Goal: Transaction & Acquisition: Subscribe to service/newsletter

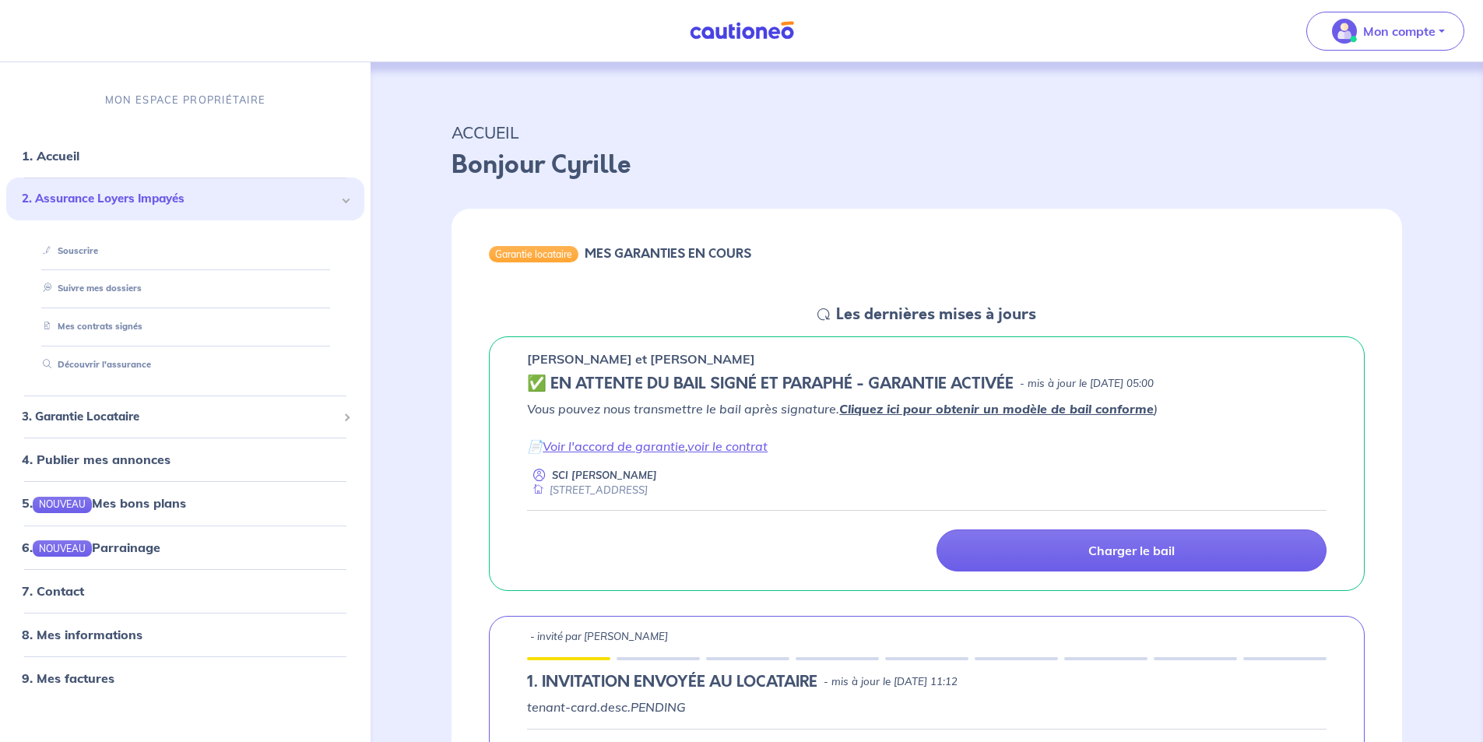
click at [140, 194] on span "2. Assurance Loyers Impayés" at bounding box center [179, 199] width 315 height 18
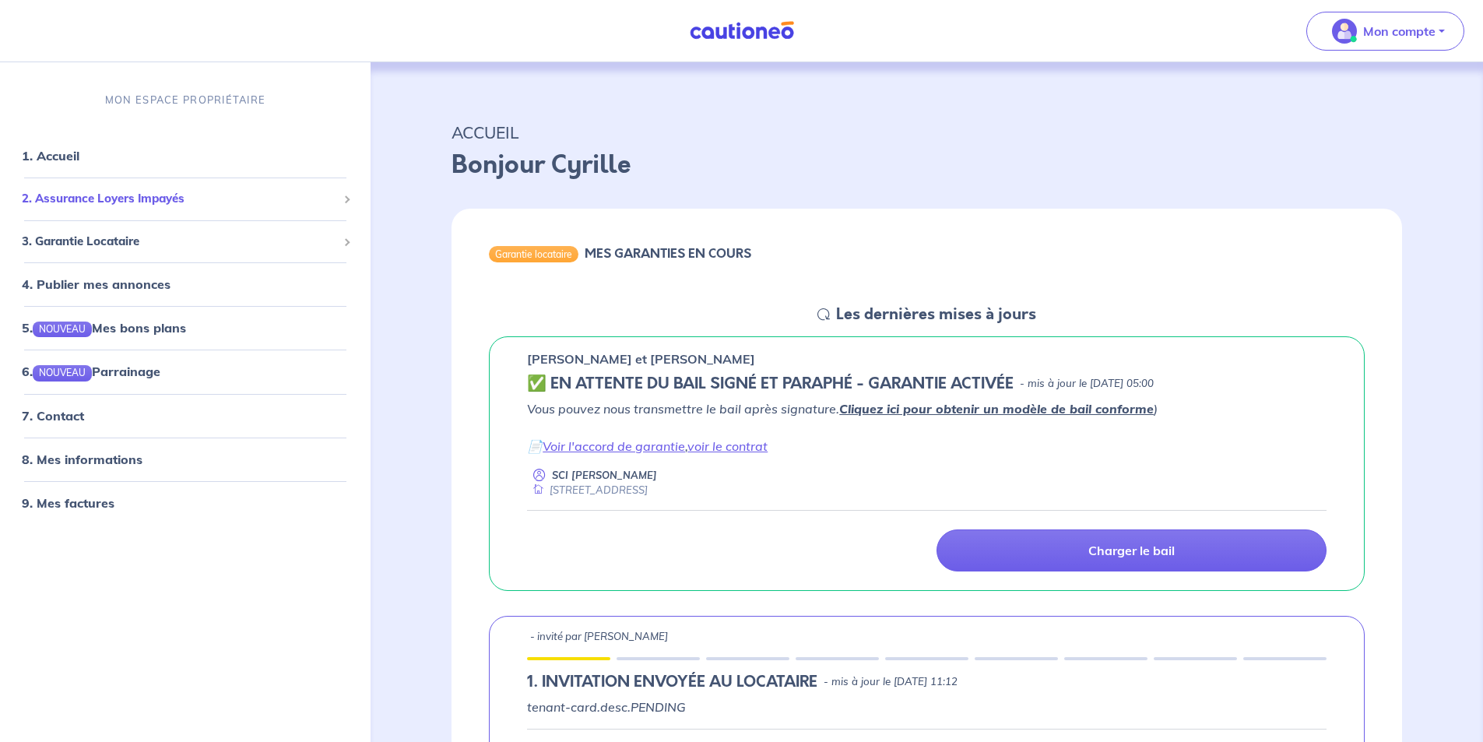
click at [140, 194] on span "2. Assurance Loyers Impayés" at bounding box center [179, 199] width 315 height 18
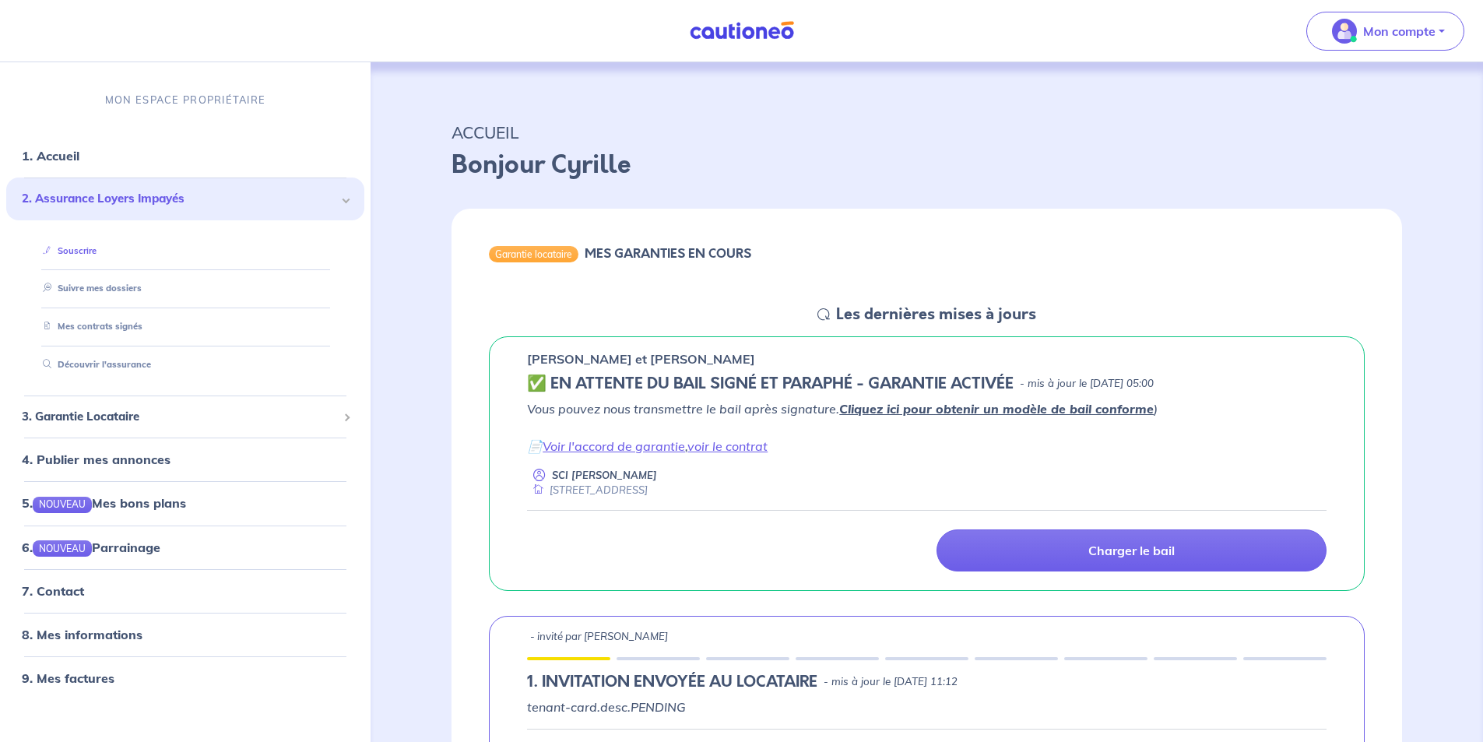
click at [85, 245] on link "Souscrire" at bounding box center [67, 250] width 60 height 11
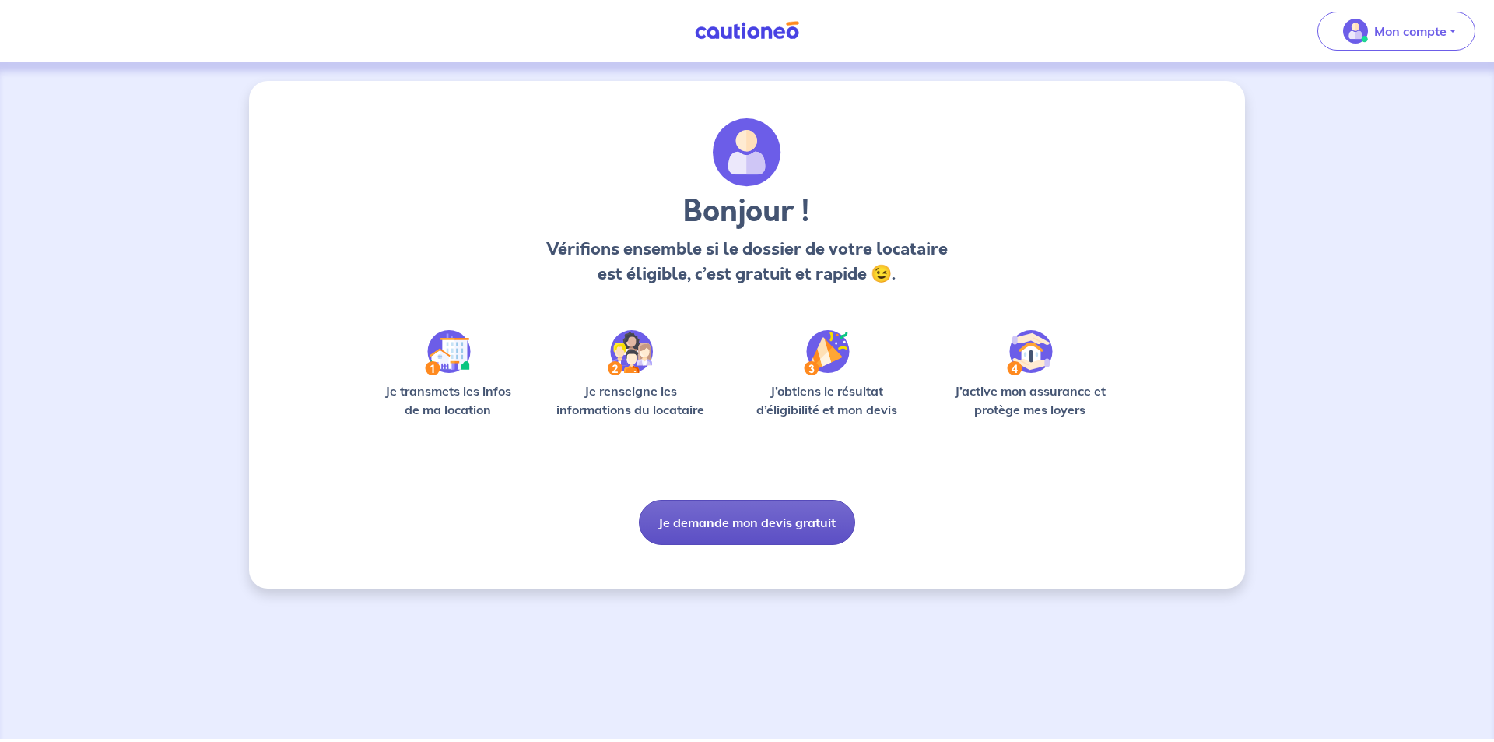
click at [792, 526] on button "Je demande mon devis gratuit" at bounding box center [747, 522] width 216 height 45
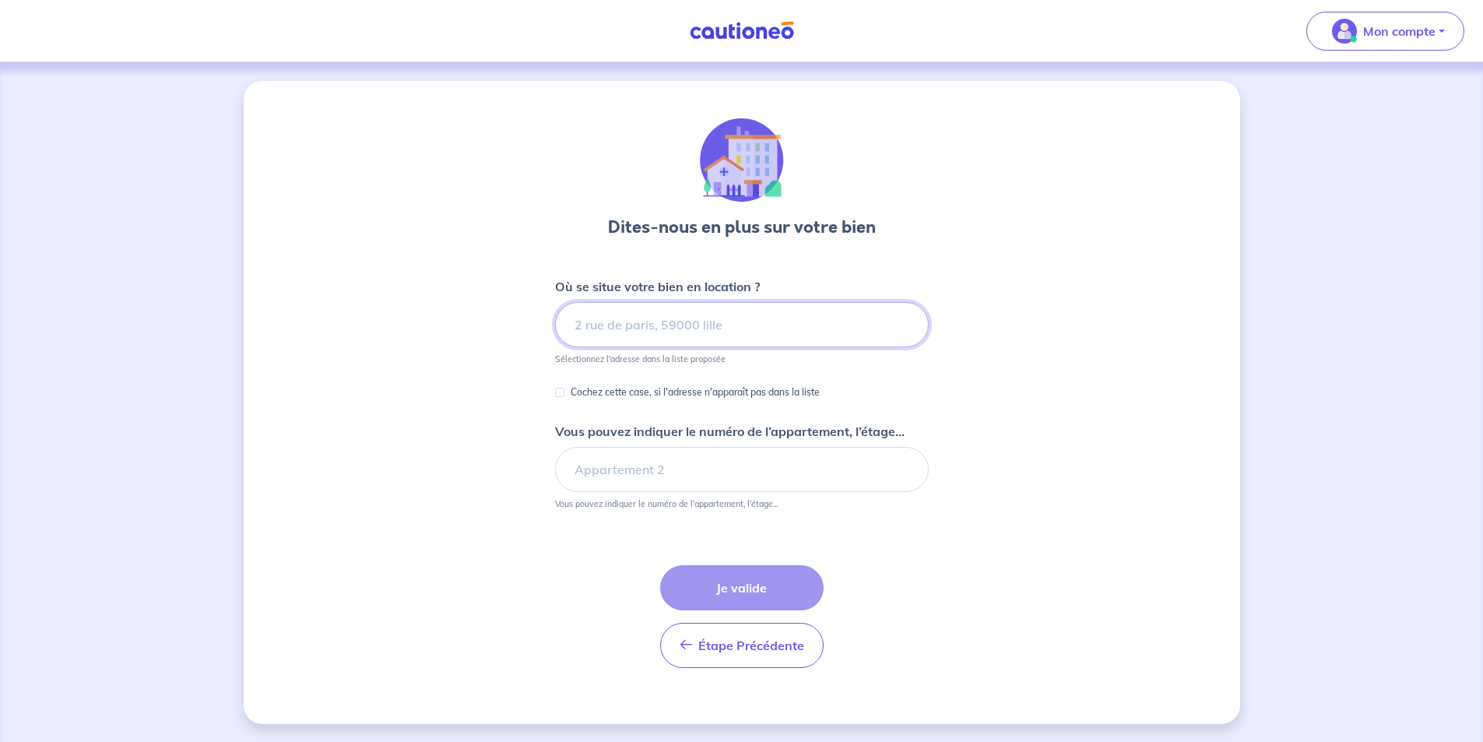
click at [743, 338] on input at bounding box center [742, 324] width 374 height 45
click at [702, 325] on input at bounding box center [742, 324] width 374 height 45
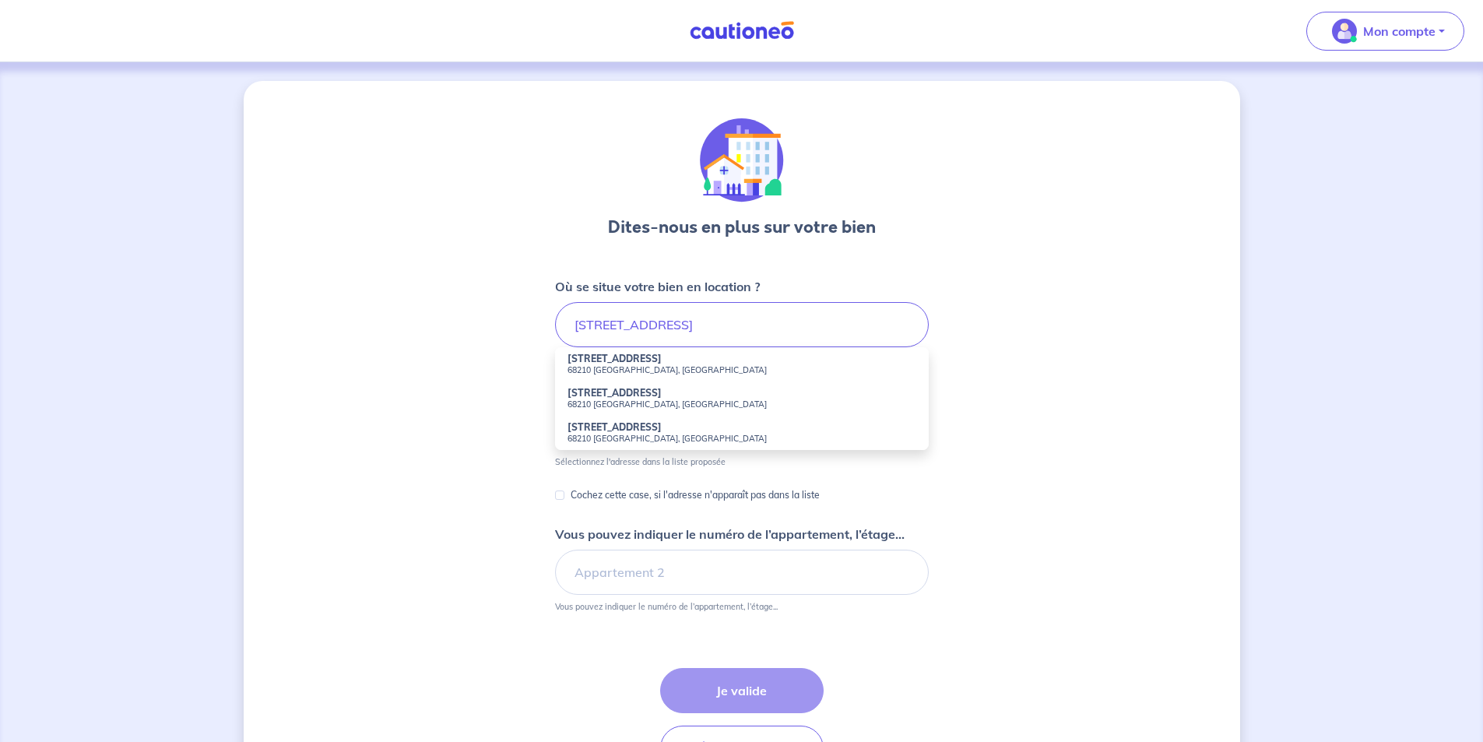
click at [677, 360] on li "12 Rue de Cernay 68210 Dannemarie, France" at bounding box center [742, 364] width 374 height 34
type input "12 Rue de Cernay, 68210 Dannemarie, France"
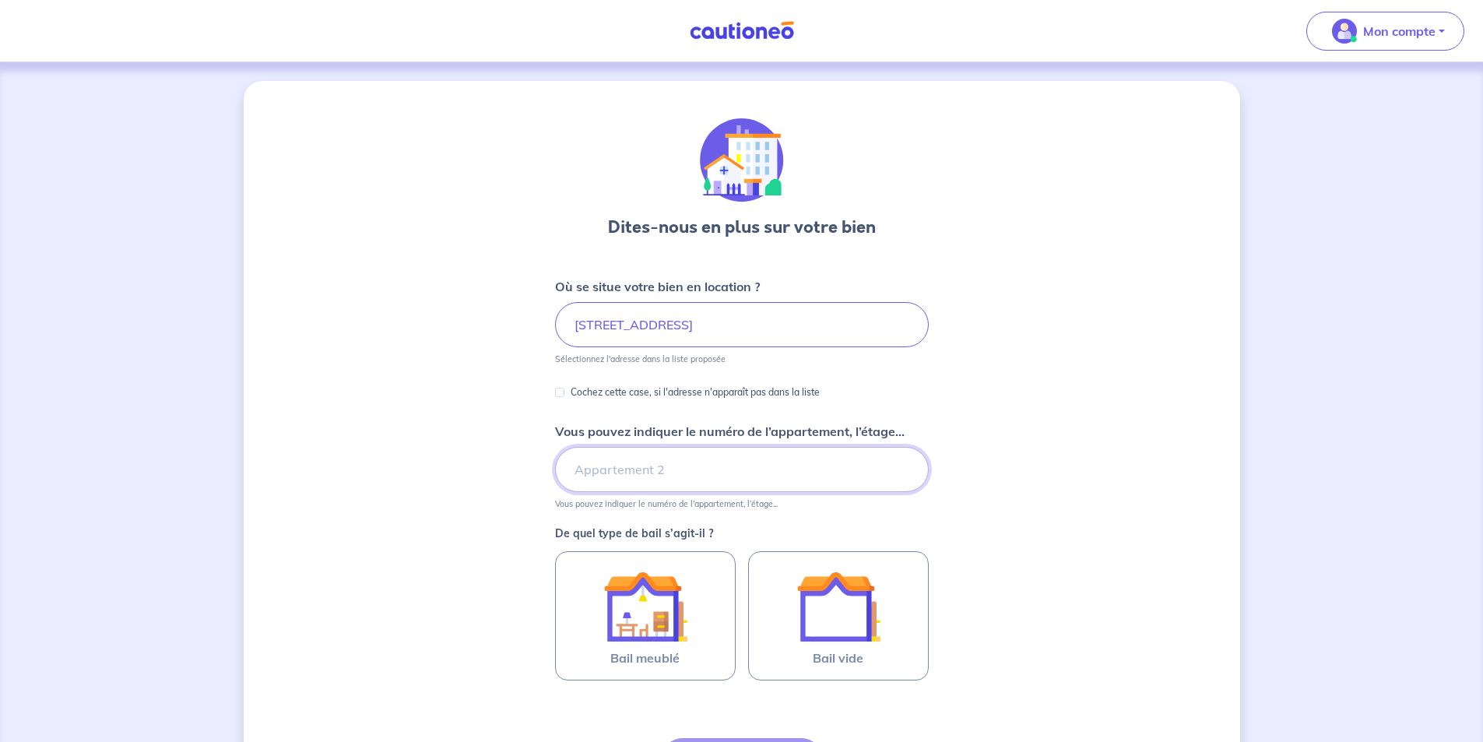
click at [659, 462] on input "Vous pouvez indiquer le numéro de l’appartement, l’étage..." at bounding box center [742, 469] width 374 height 45
type input "Etage 1"
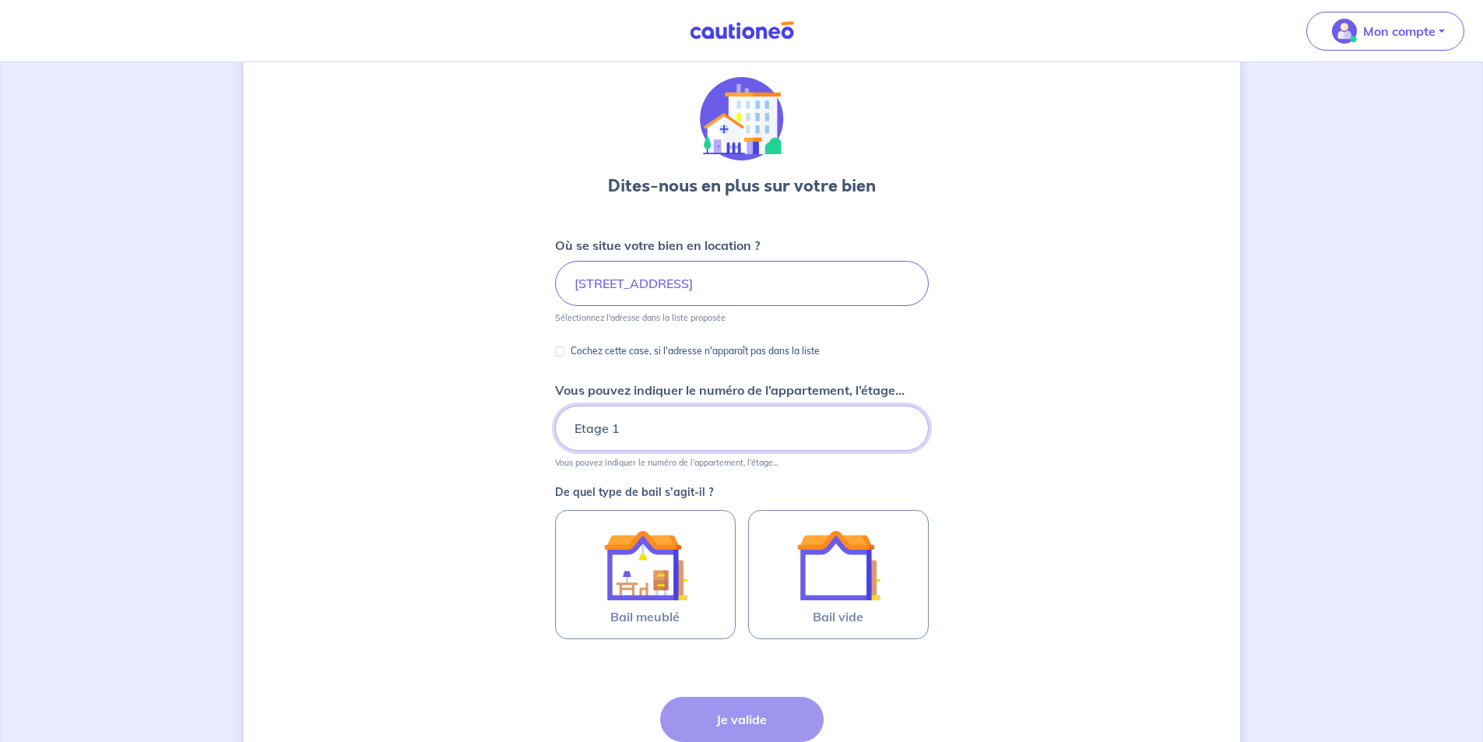
scroll to position [78, 0]
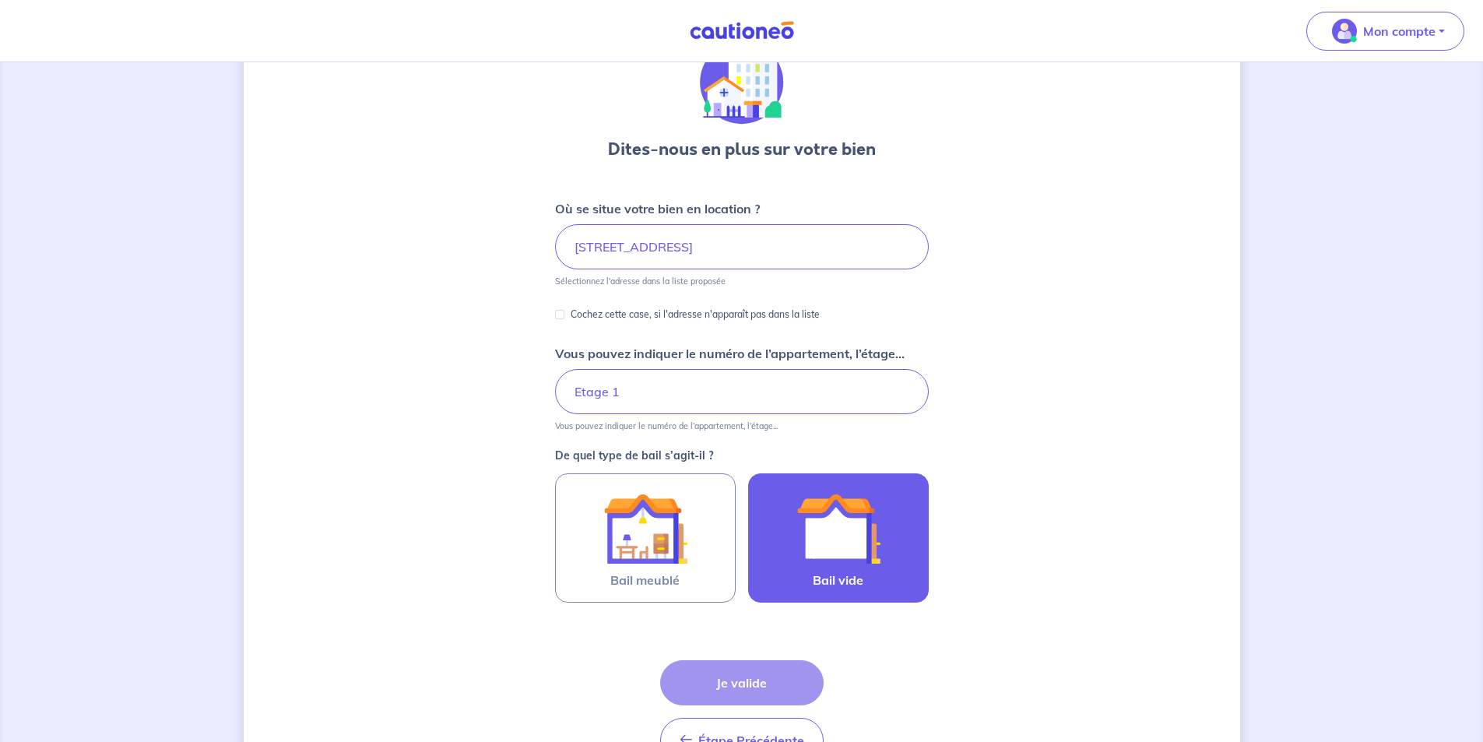
click at [791, 510] on div at bounding box center [838, 528] width 142 height 84
click at [0, 0] on input "Bail vide" at bounding box center [0, 0] width 0 height 0
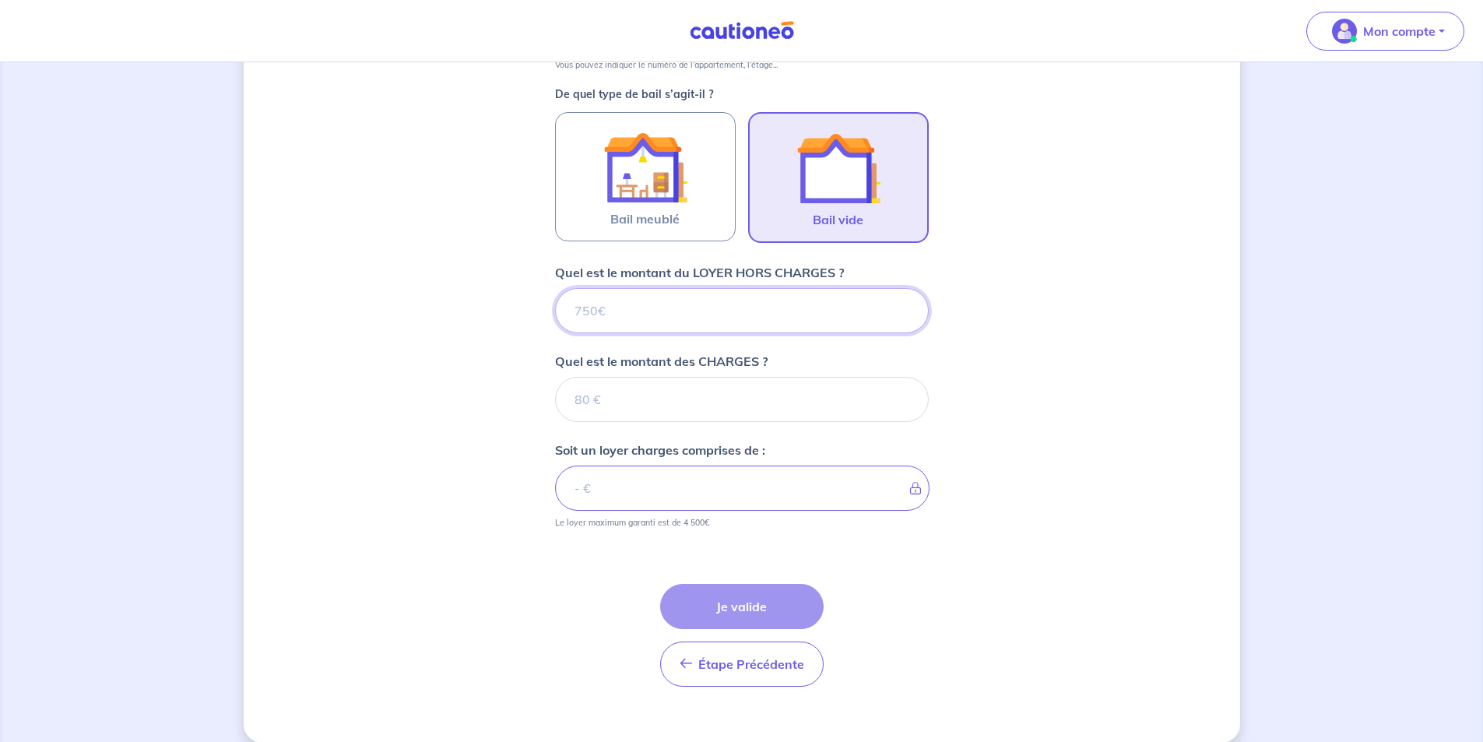
scroll to position [458, 0]
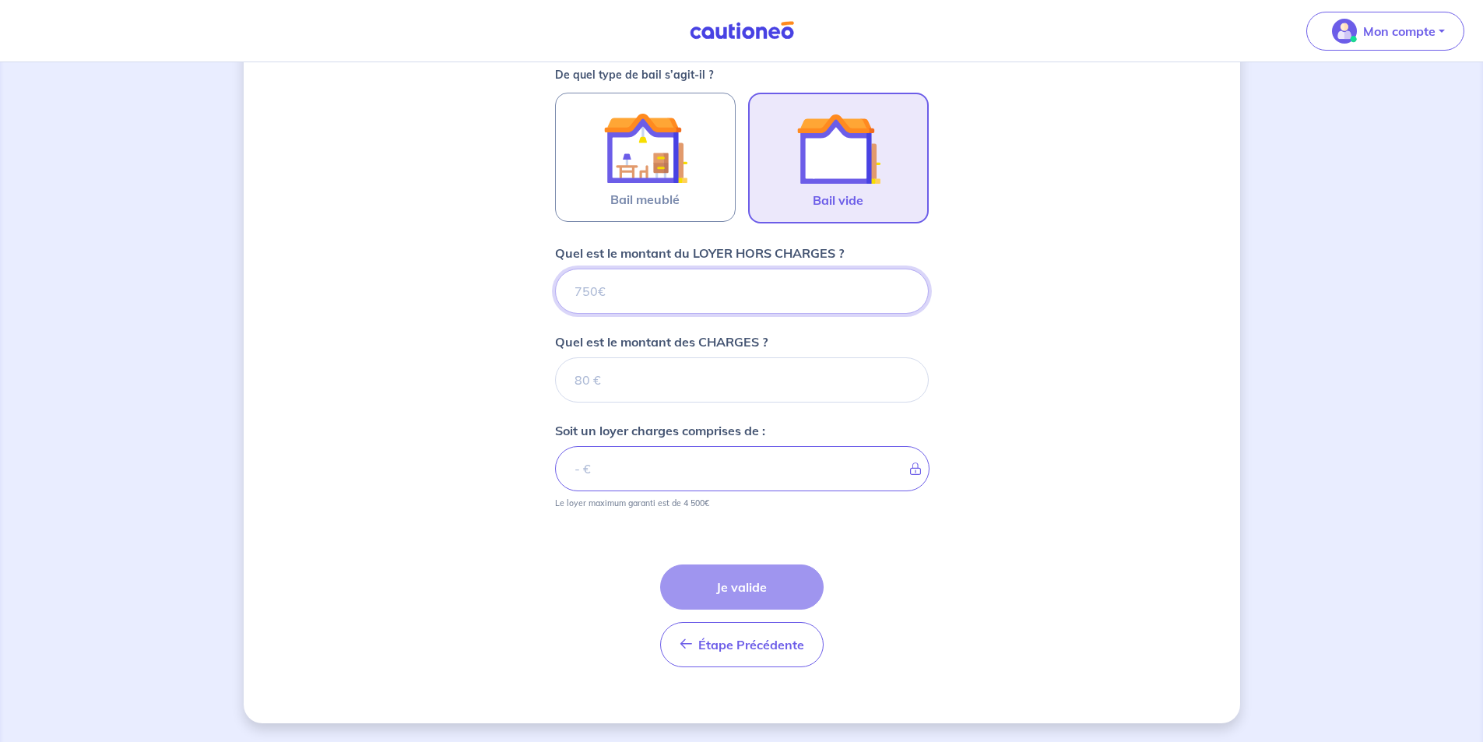
click at [637, 287] on input "Quel est le montant du LOYER HORS CHARGES ?" at bounding box center [742, 290] width 374 height 45
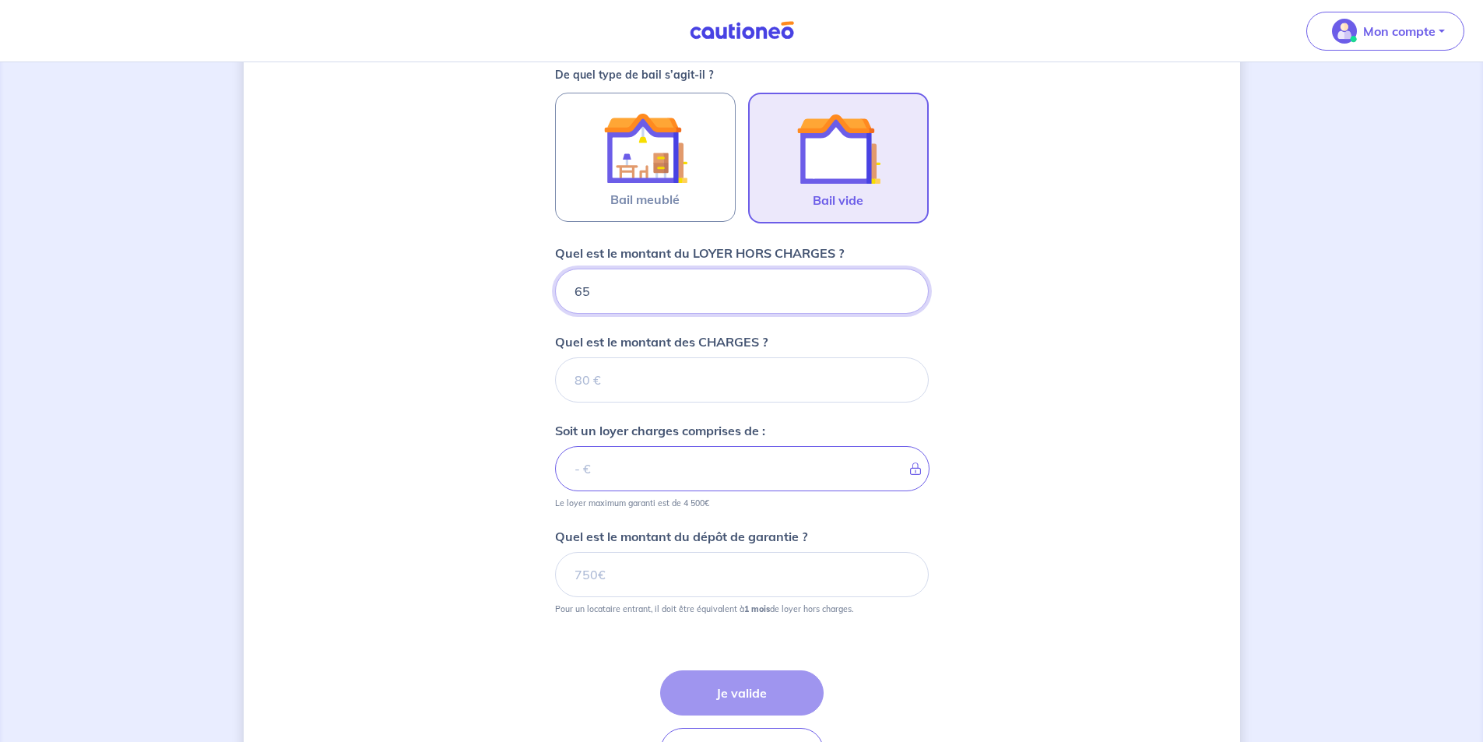
type input "650"
click at [622, 379] on input "Quel est le montant des CHARGES ?" at bounding box center [742, 379] width 374 height 45
type input "20"
type input "670"
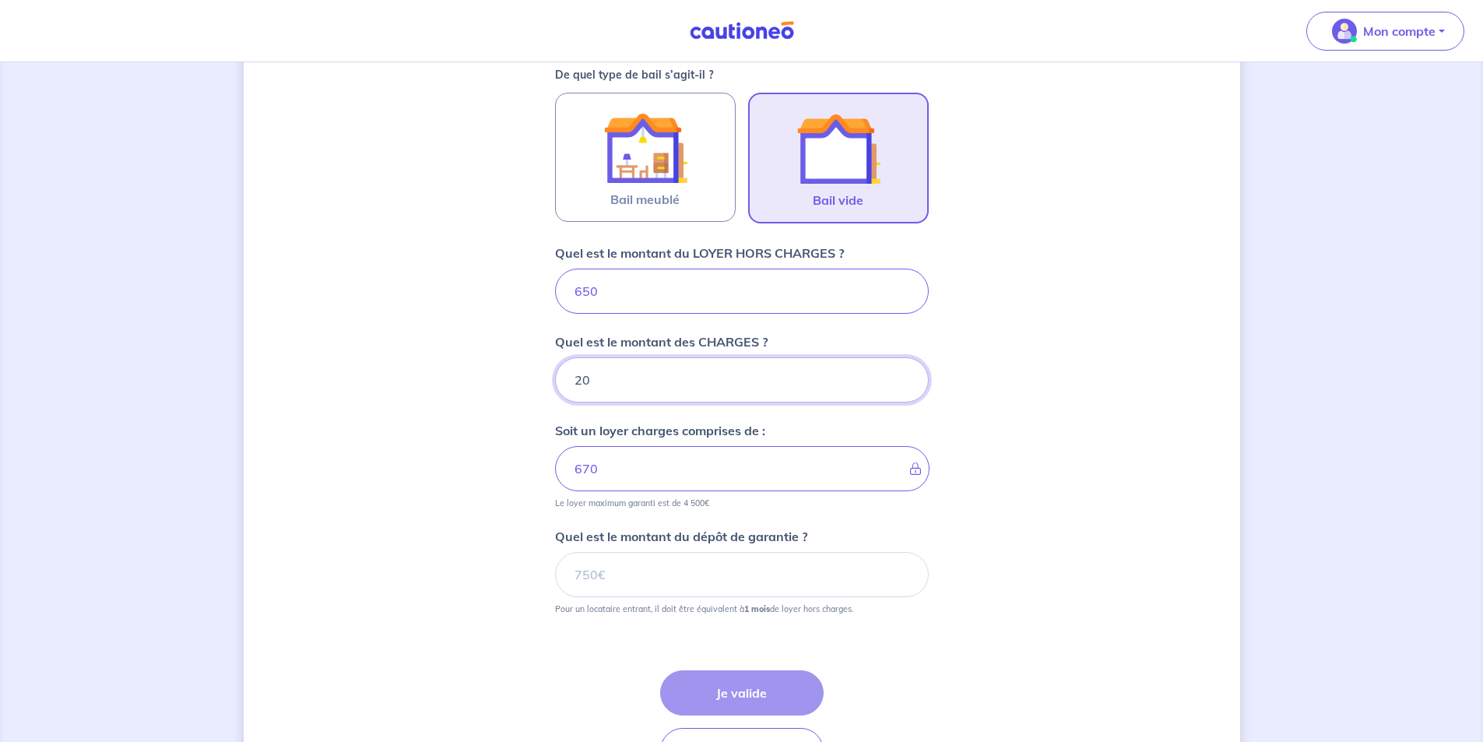
type input "20"
click at [671, 570] on input "Quel est le montant du dépôt de garantie ?" at bounding box center [742, 574] width 374 height 45
type input "650"
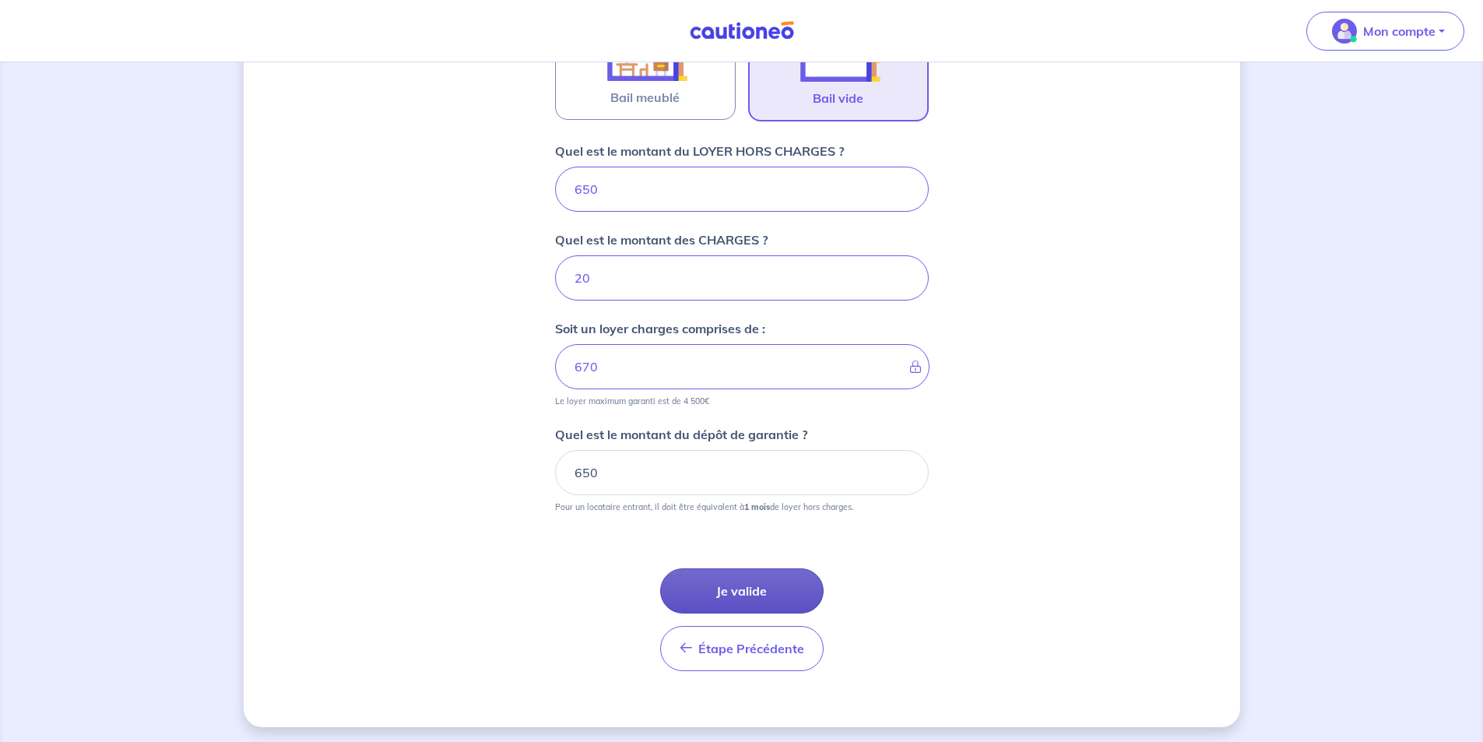
scroll to position [564, 0]
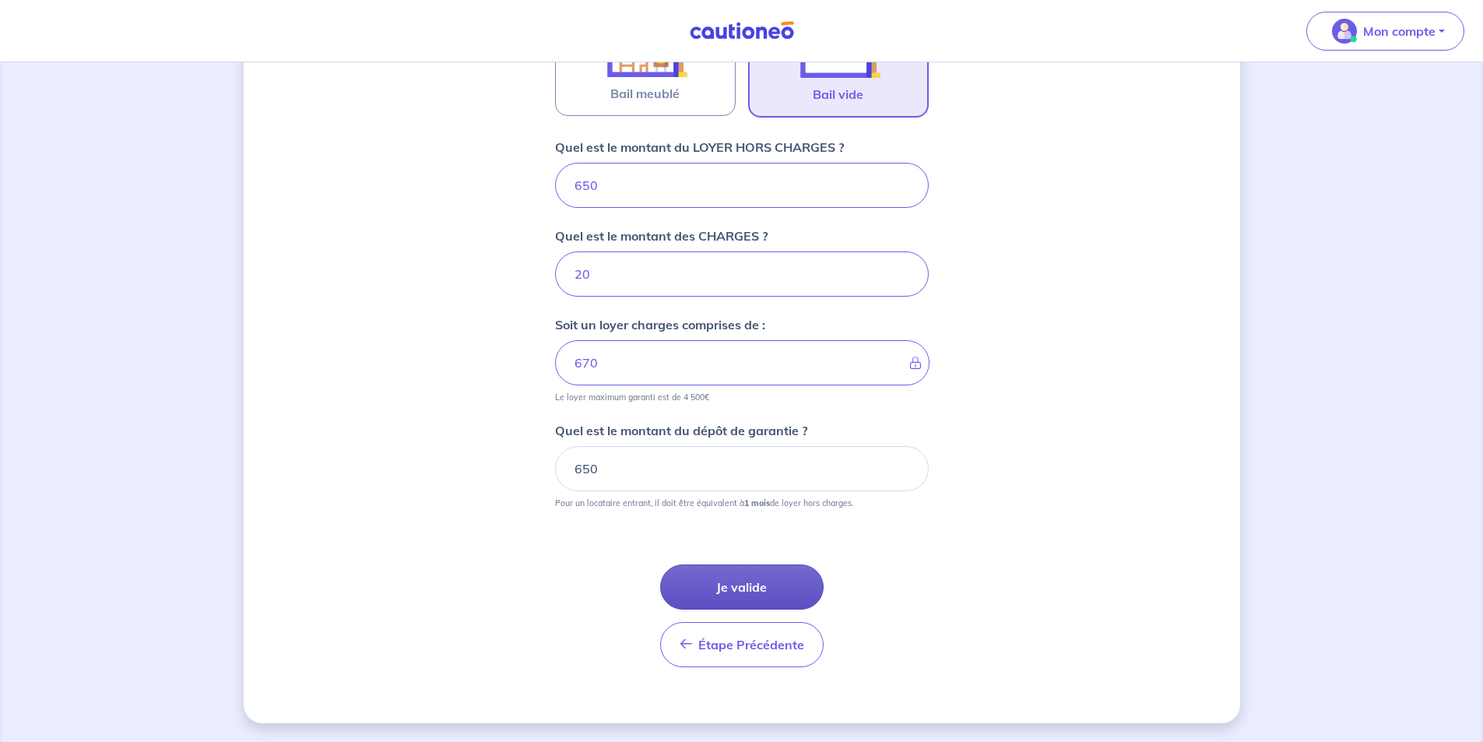
click at [711, 593] on button "Je valide" at bounding box center [741, 586] width 163 height 45
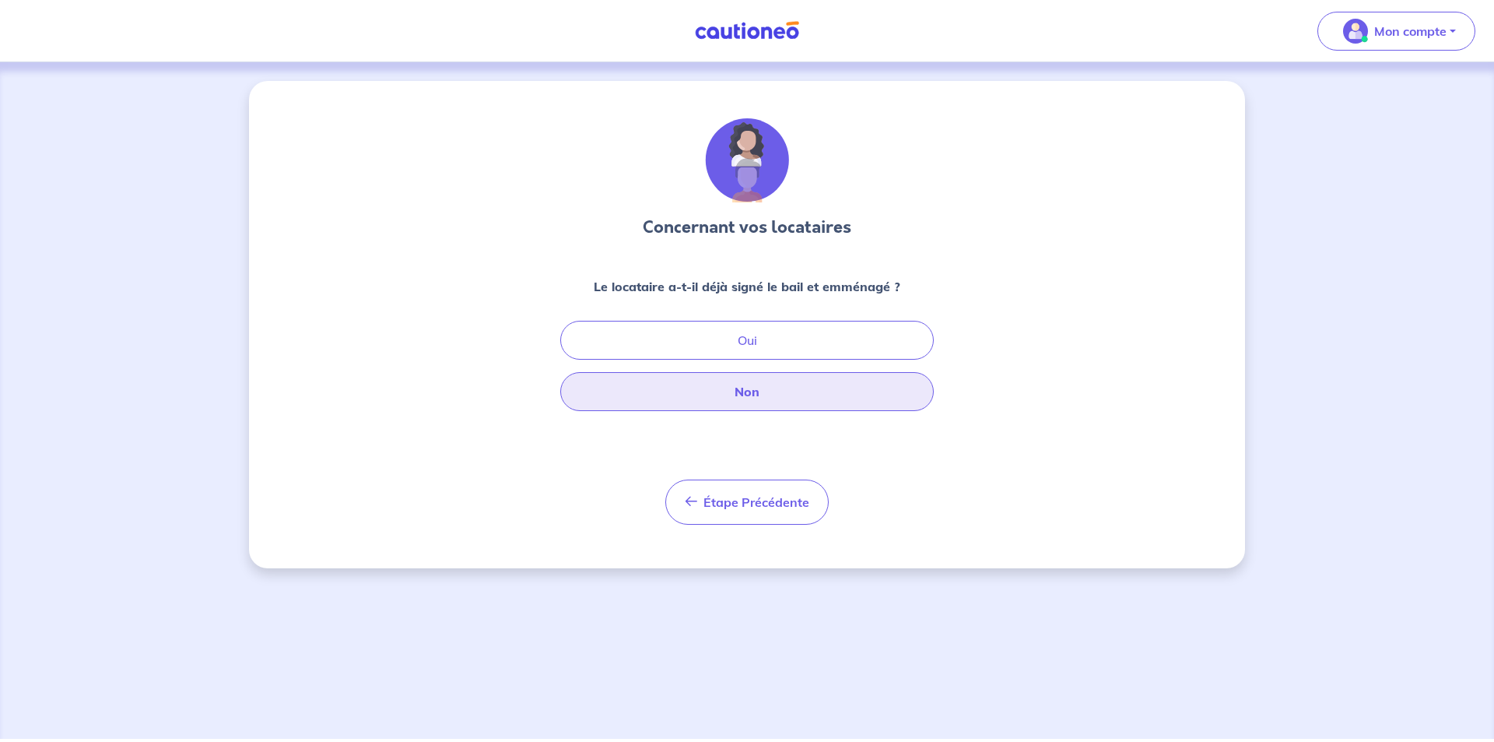
click at [772, 395] on button "Non" at bounding box center [747, 391] width 374 height 39
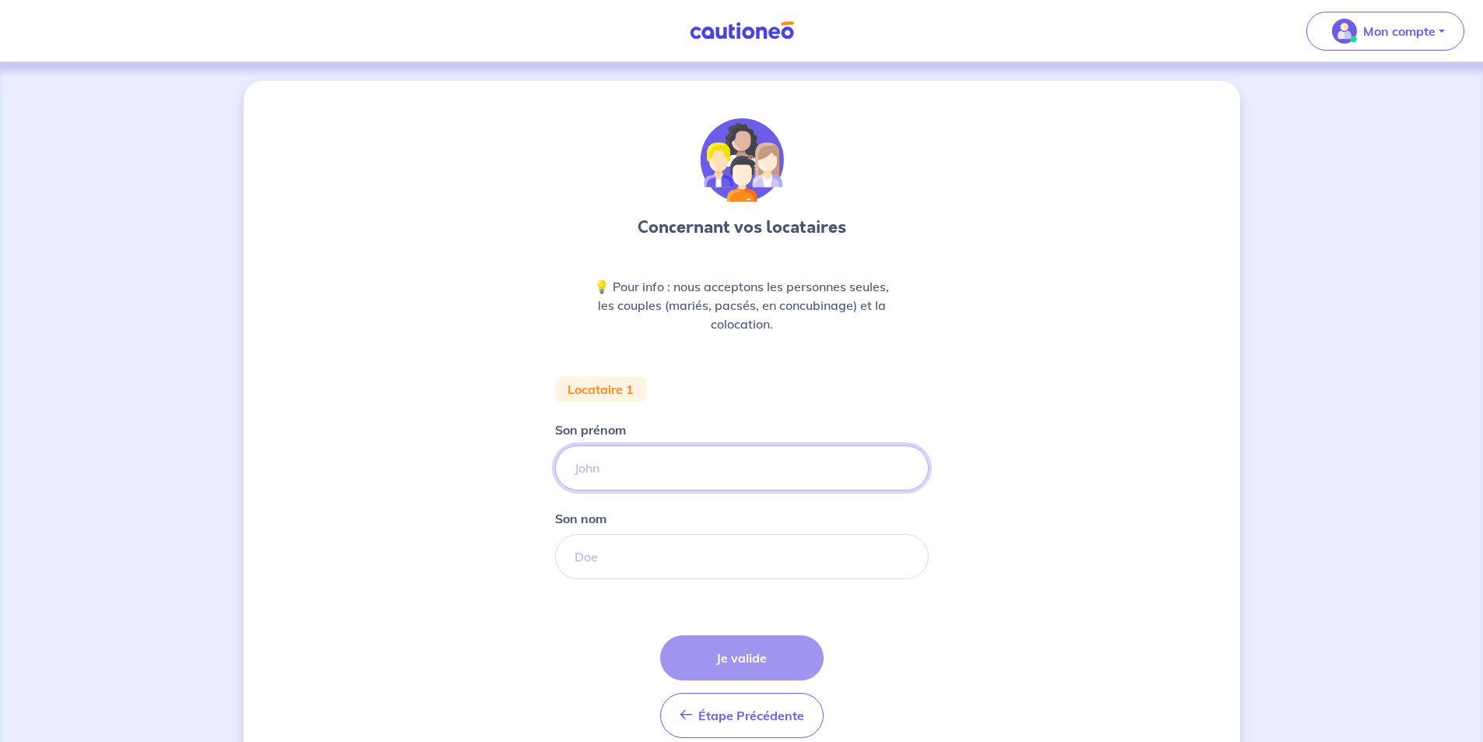
click at [674, 484] on input "Son prénom" at bounding box center [742, 467] width 374 height 45
type input "Julien"
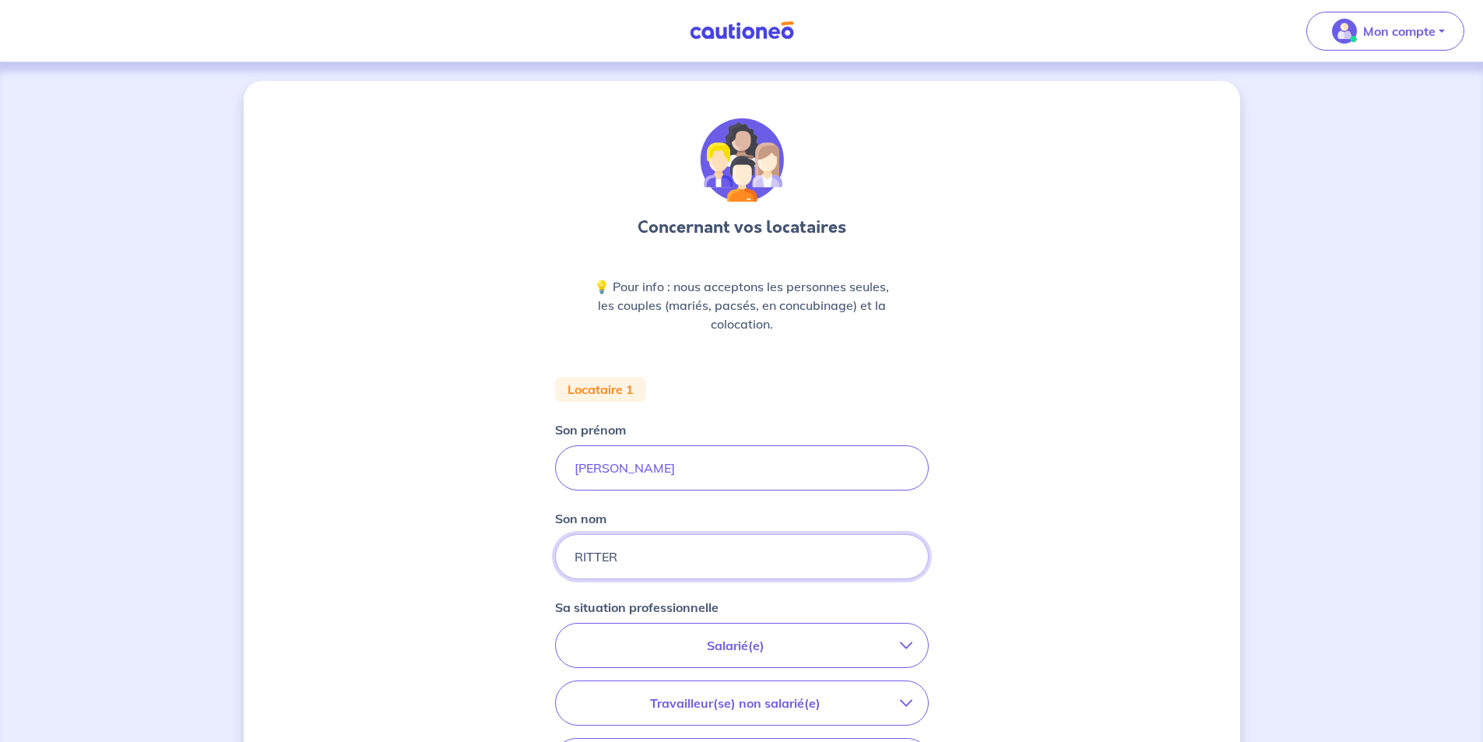
type input "RITTER"
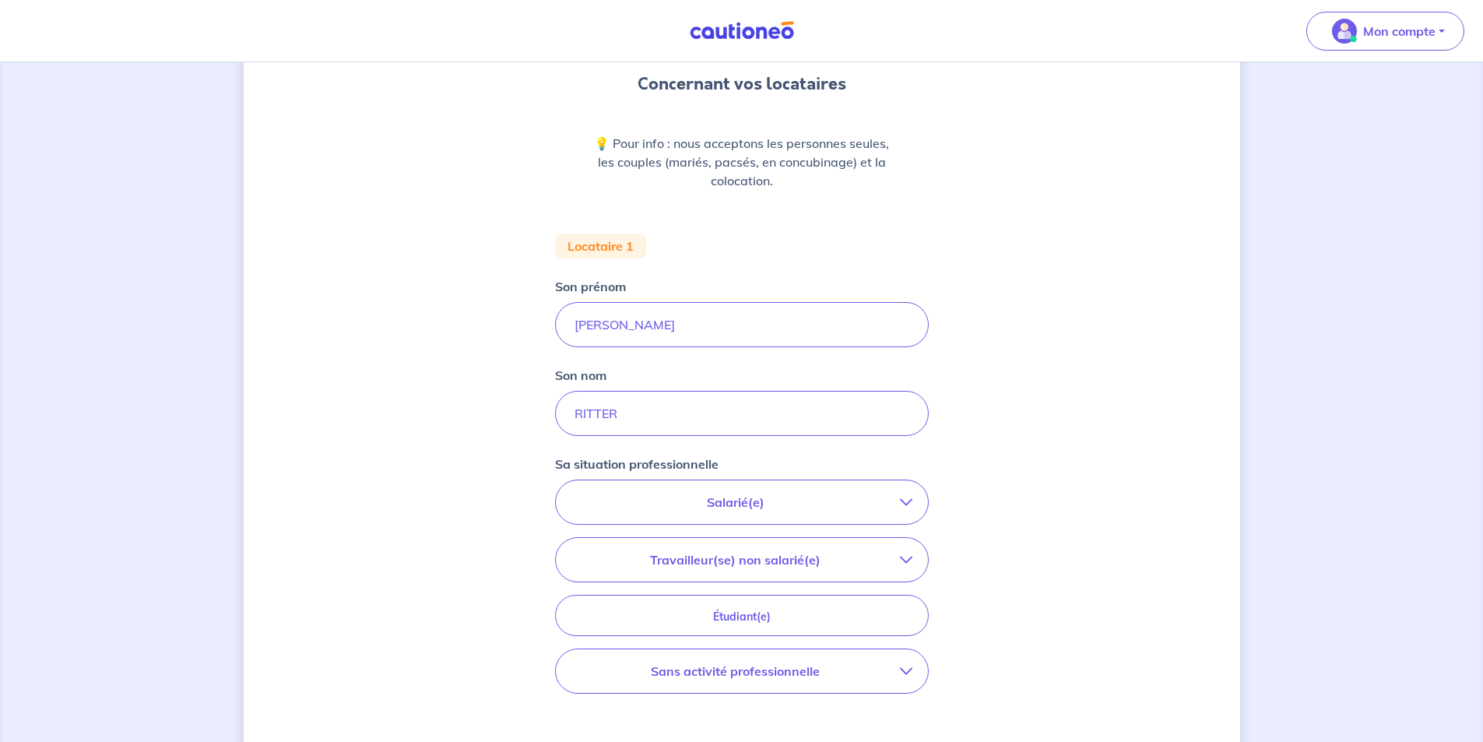
scroll to position [156, 0]
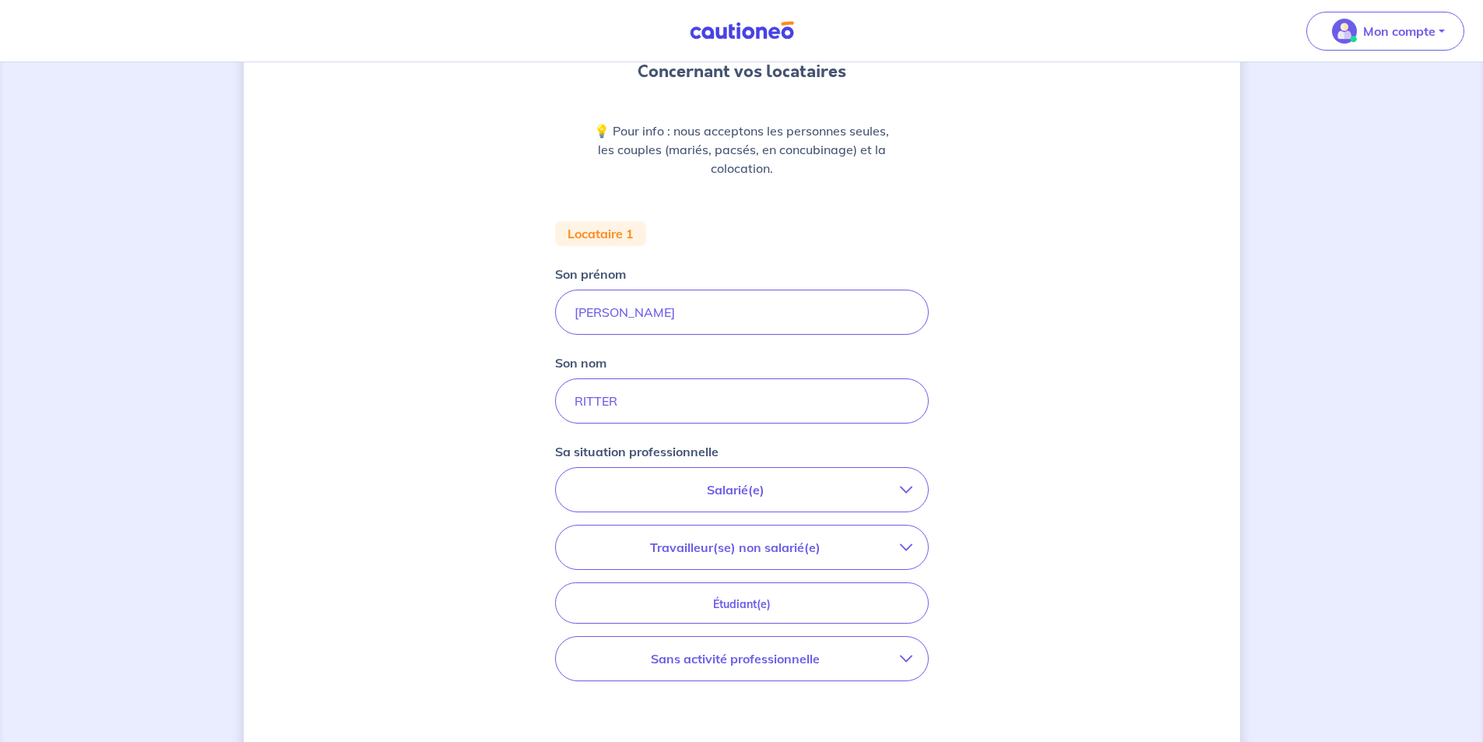
click at [697, 492] on p "Salarié(e)" at bounding box center [735, 489] width 328 height 19
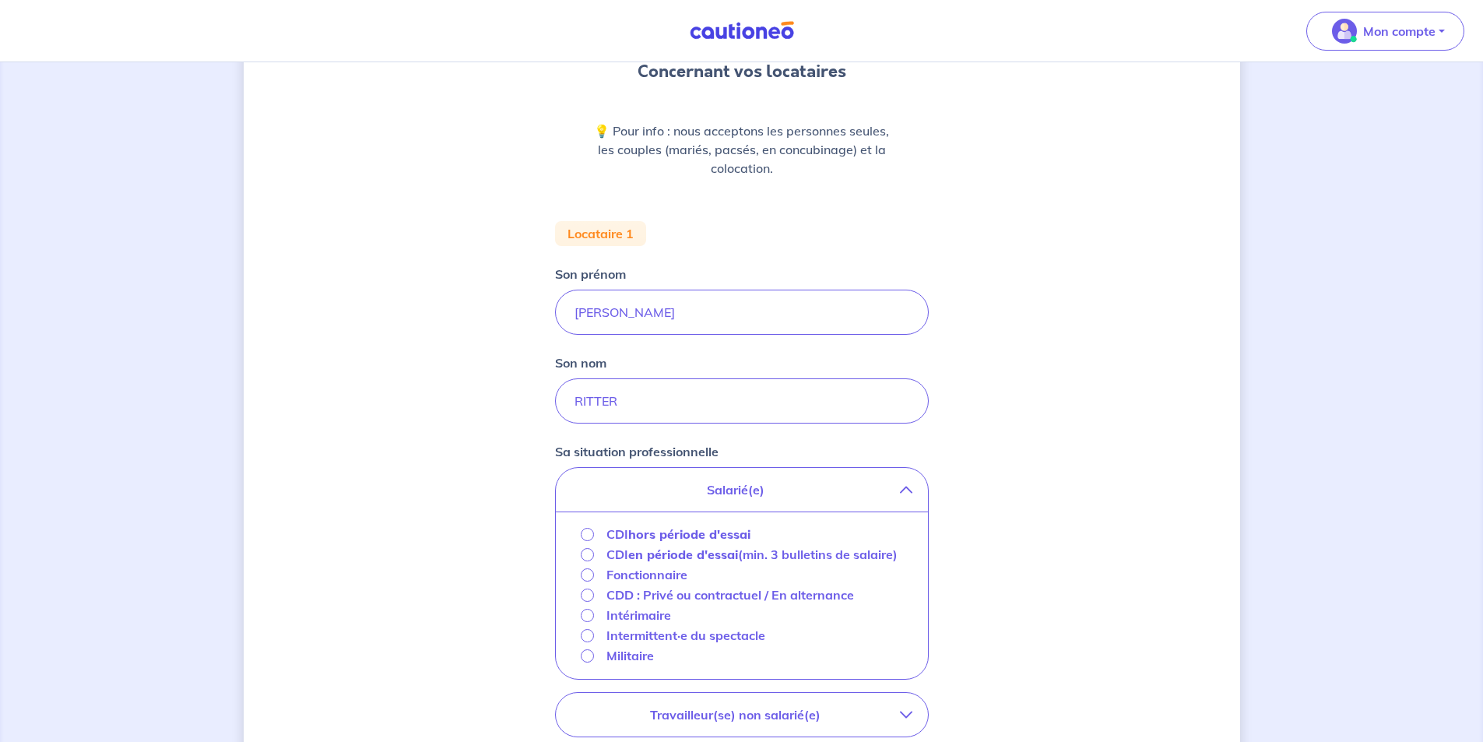
click at [651, 532] on strong "hors période d'essai" at bounding box center [689, 534] width 122 height 16
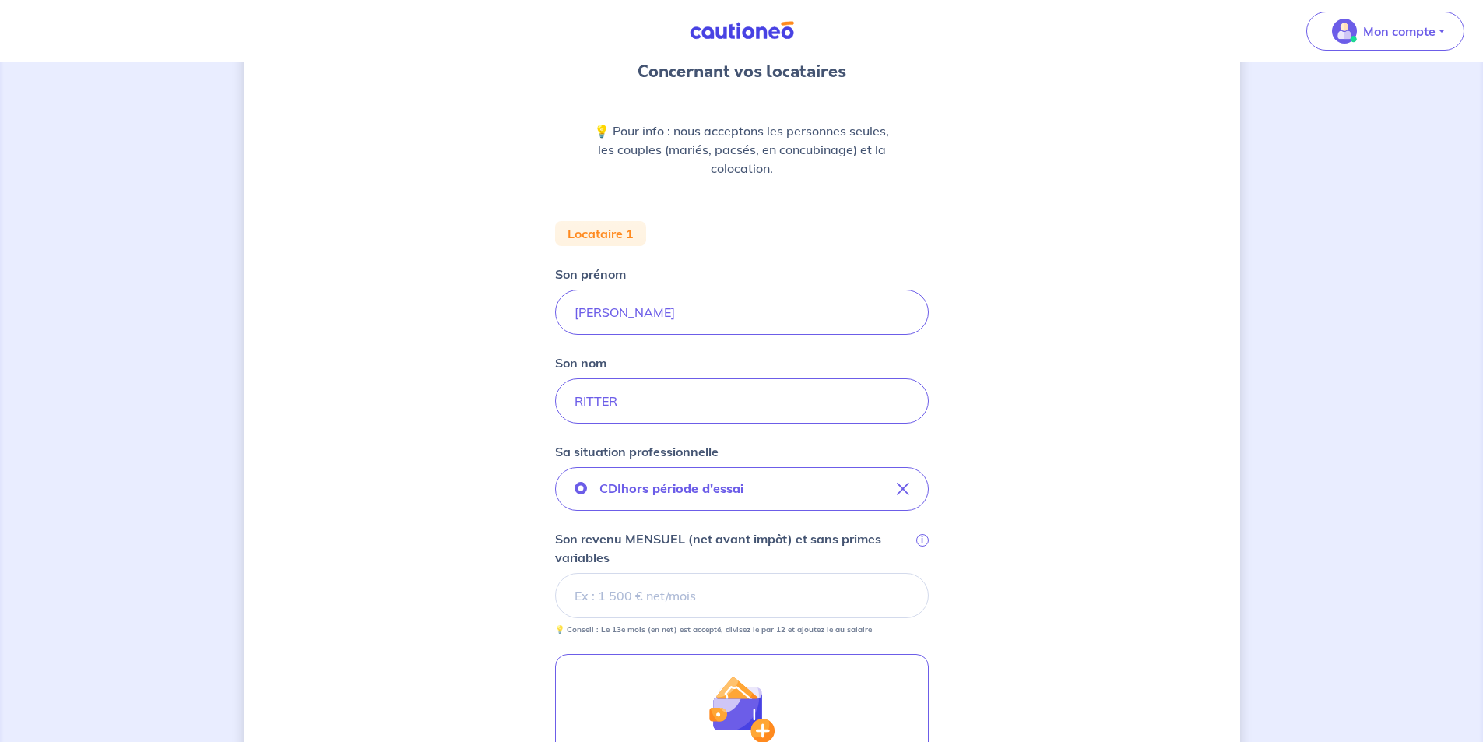
scroll to position [233, 0]
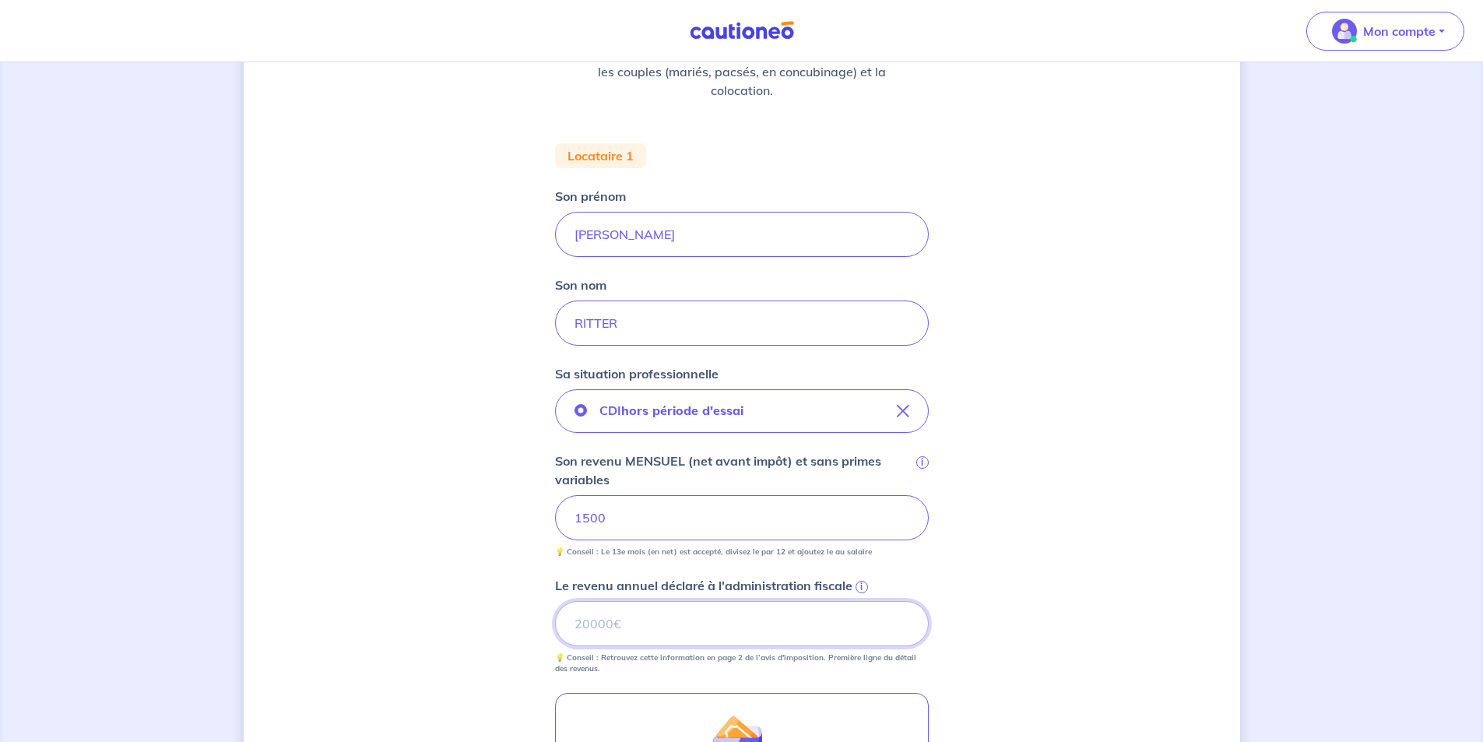
click at [624, 627] on input "Le revenu annuel déclaré à l'administration fiscale i" at bounding box center [742, 623] width 374 height 45
type input "18000"
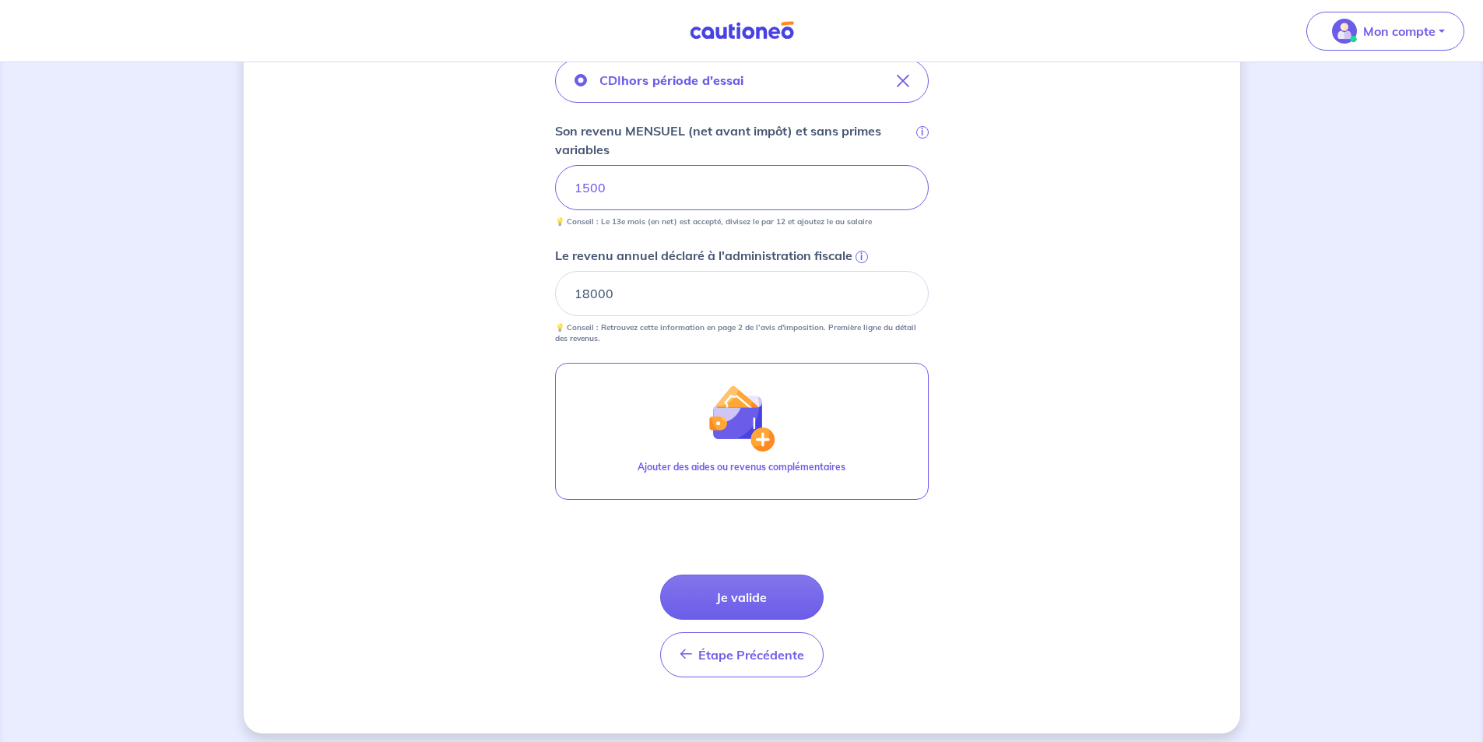
scroll to position [574, 0]
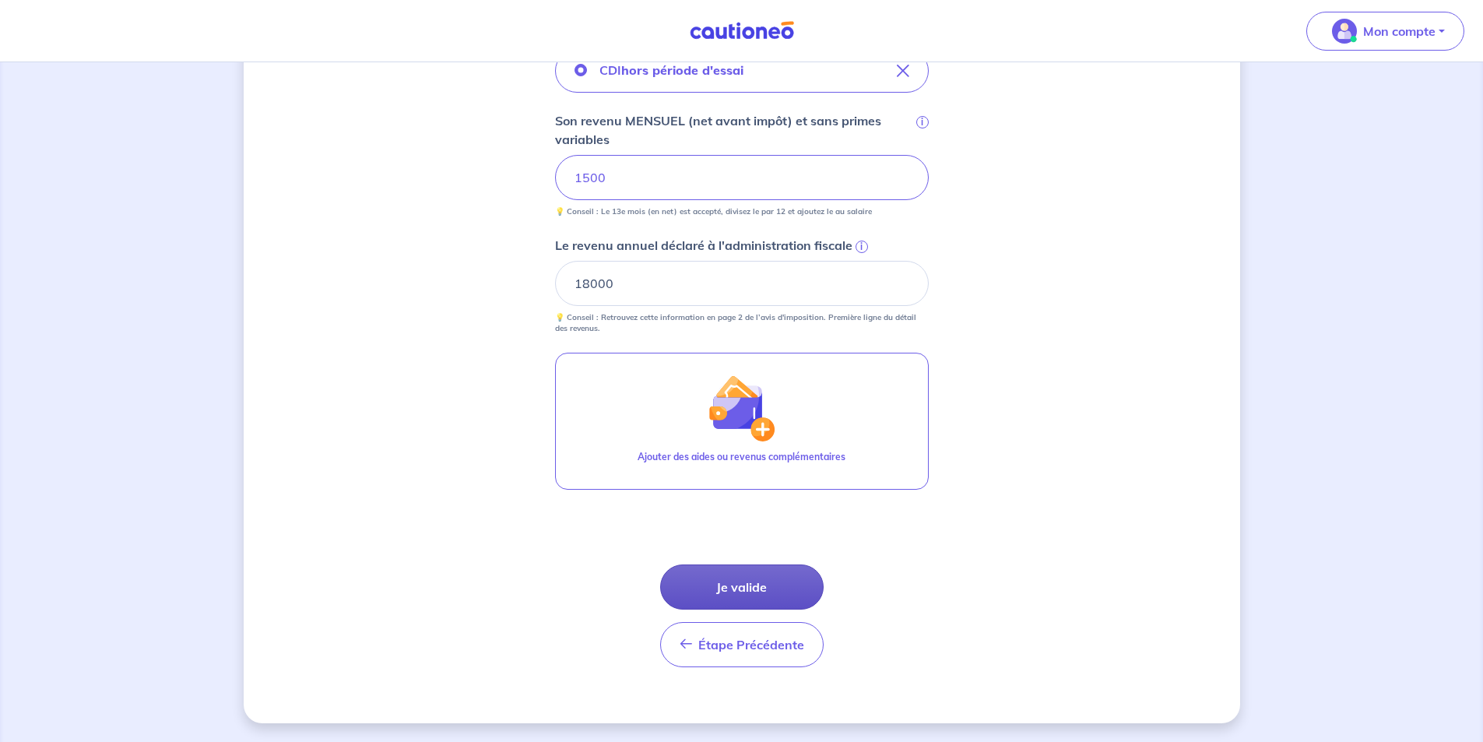
click at [704, 588] on button "Je valide" at bounding box center [741, 586] width 163 height 45
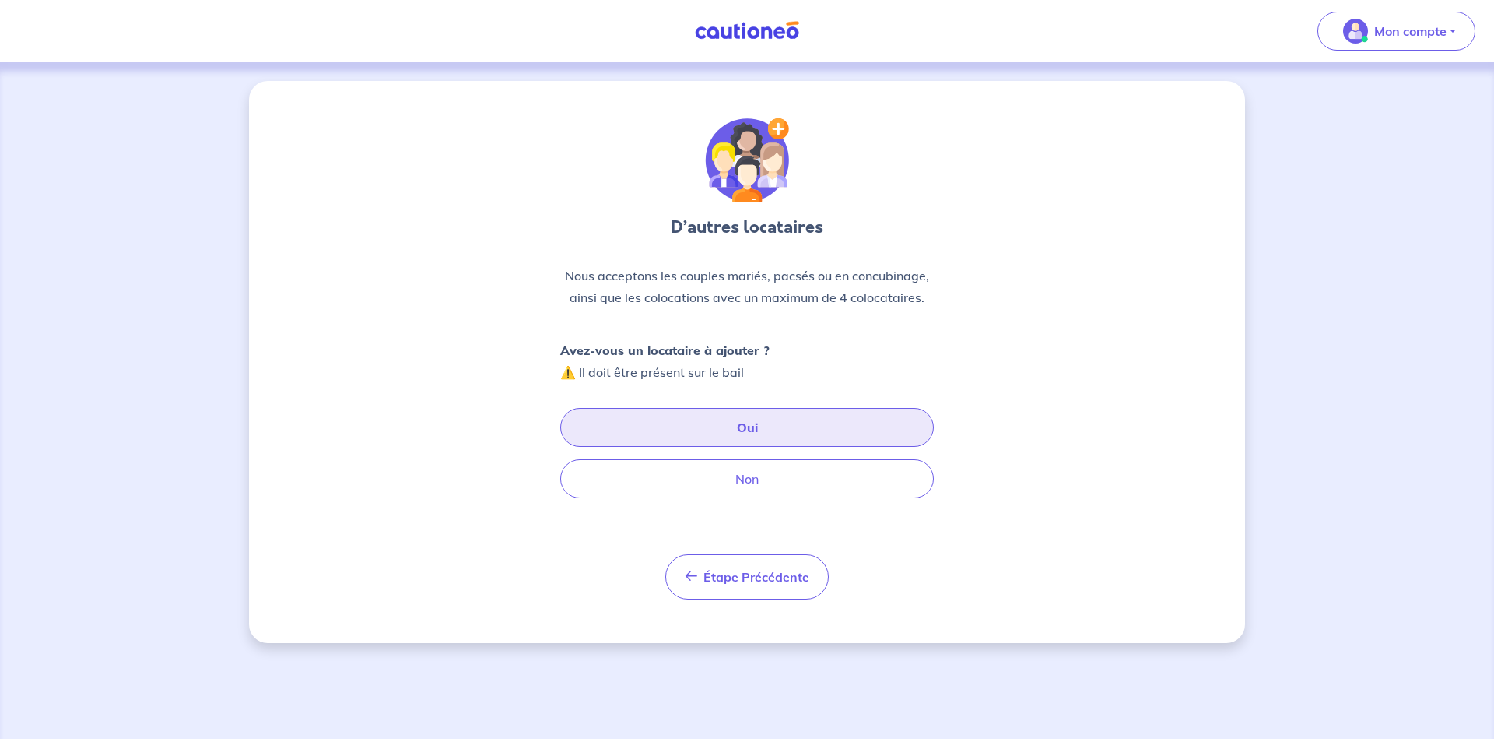
click at [744, 426] on button "Oui" at bounding box center [747, 427] width 374 height 39
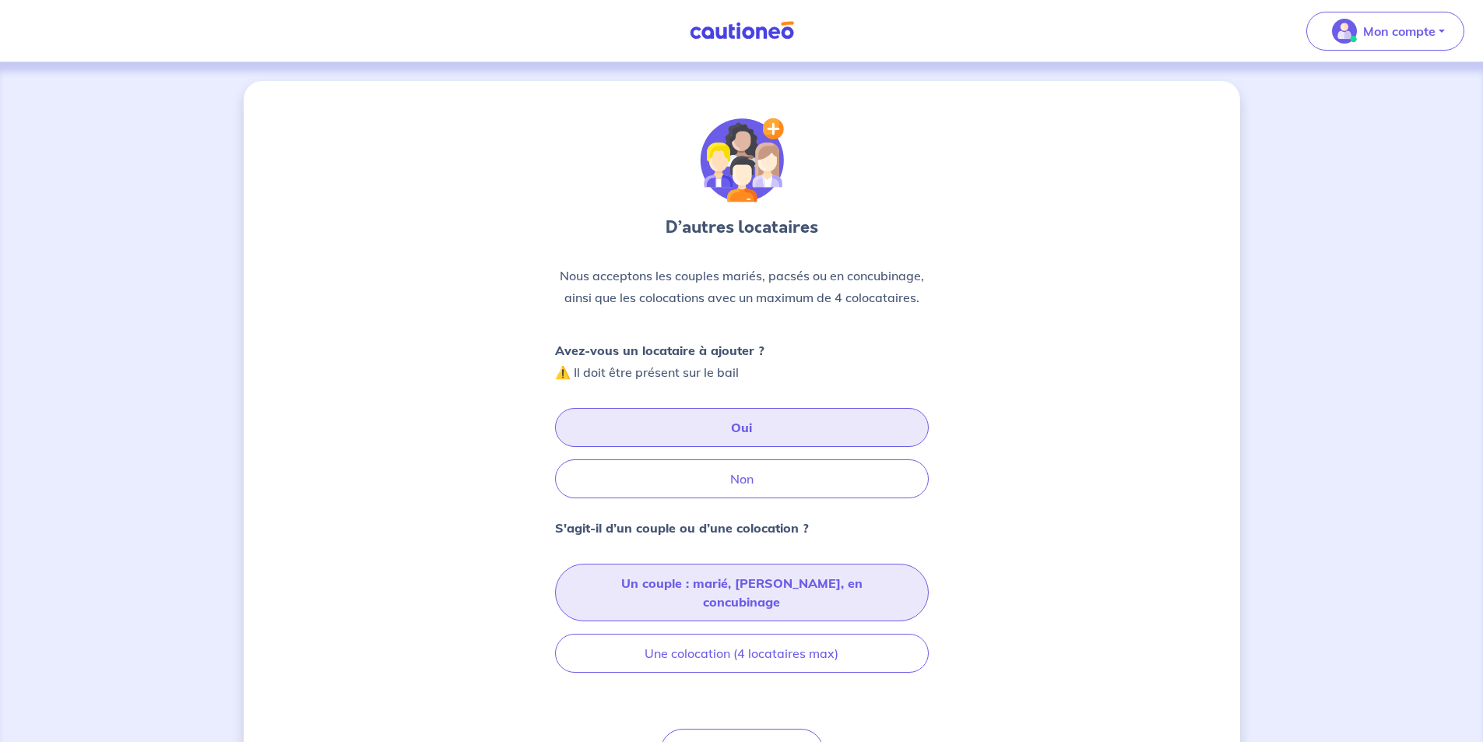
click at [724, 581] on button "Un couple : marié, pacsé, en concubinage" at bounding box center [742, 592] width 374 height 58
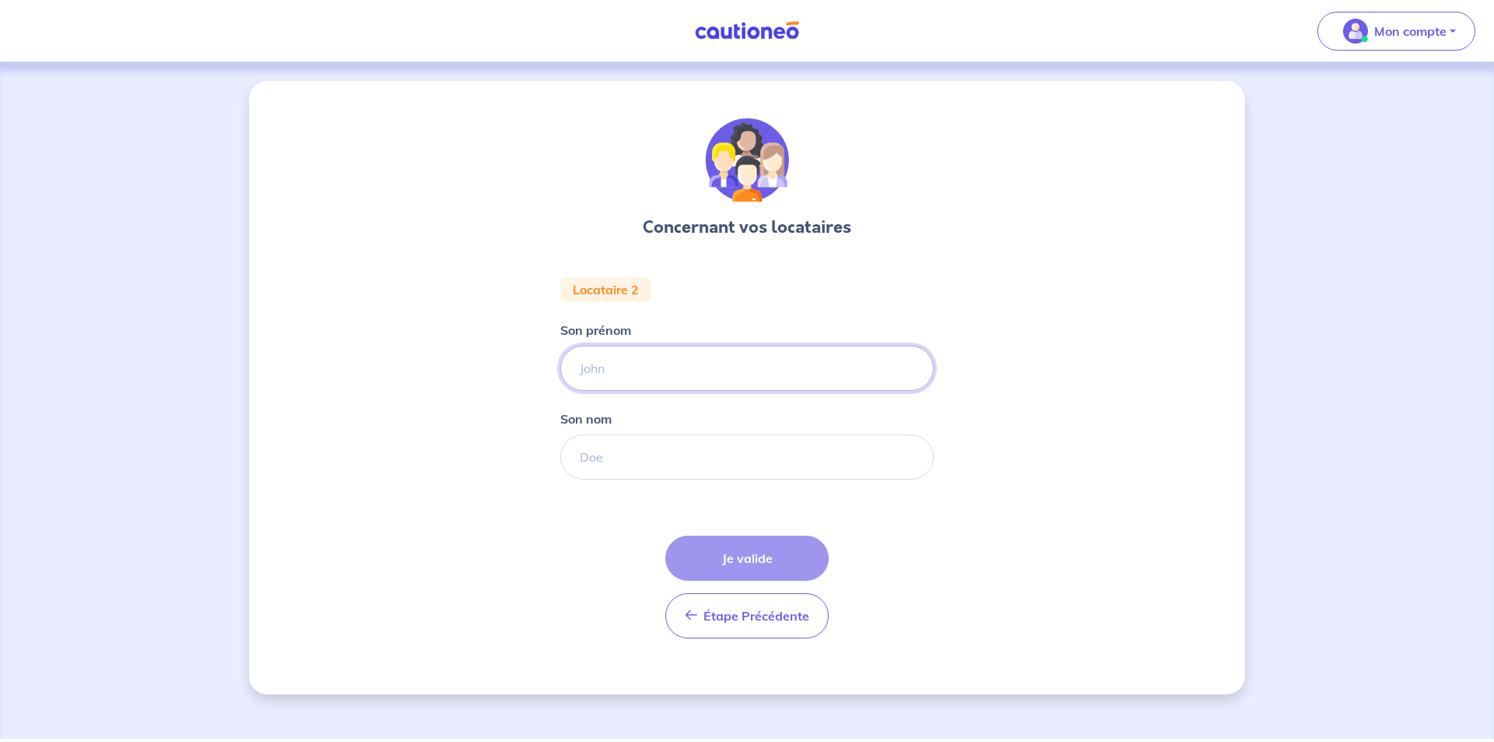
click at [693, 367] on input "Son prénom" at bounding box center [747, 368] width 374 height 45
type input "jessica"
click at [676, 450] on input "Son nom" at bounding box center [747, 456] width 374 height 45
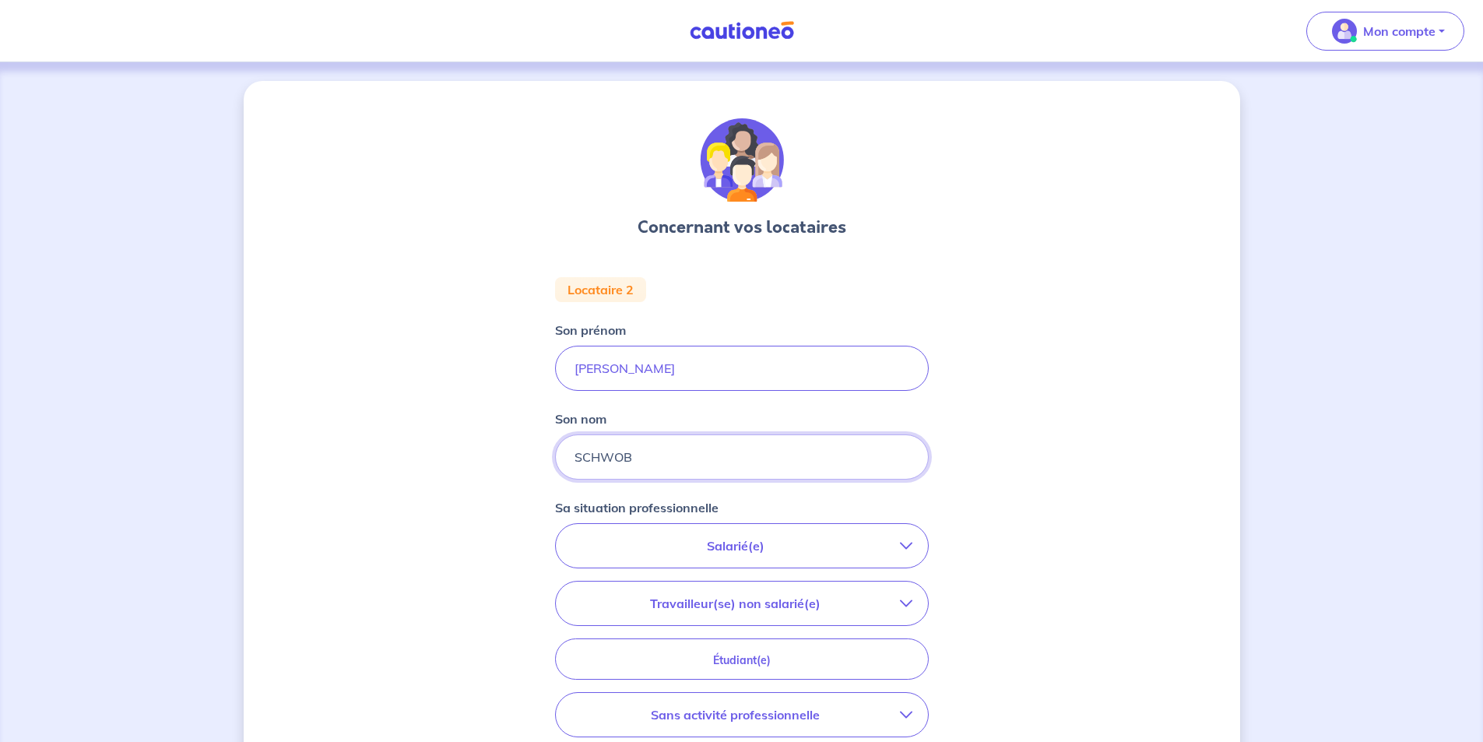
type input "SCHWOB"
click at [676, 544] on p "Salarié(e)" at bounding box center [735, 545] width 328 height 19
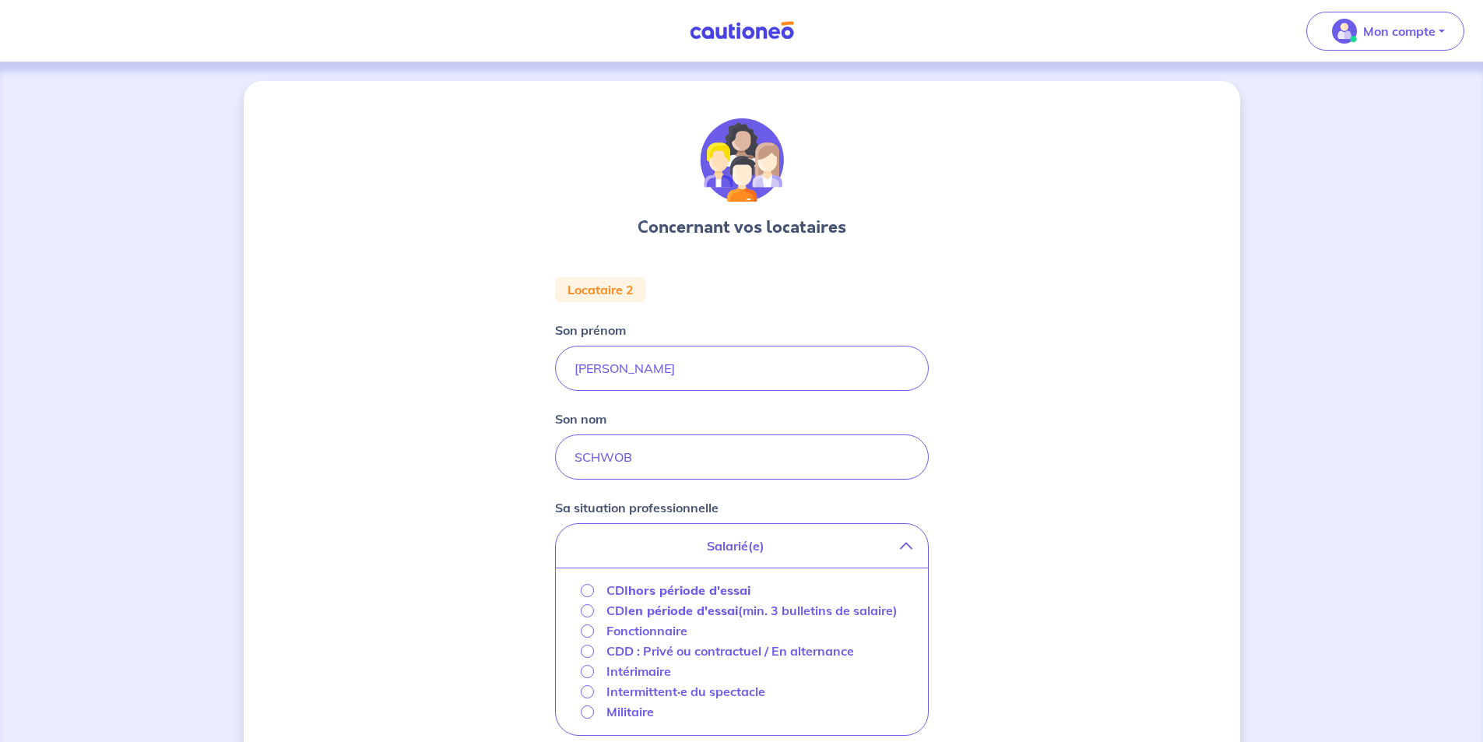
click at [659, 592] on strong "hors période d'essai" at bounding box center [689, 590] width 122 height 16
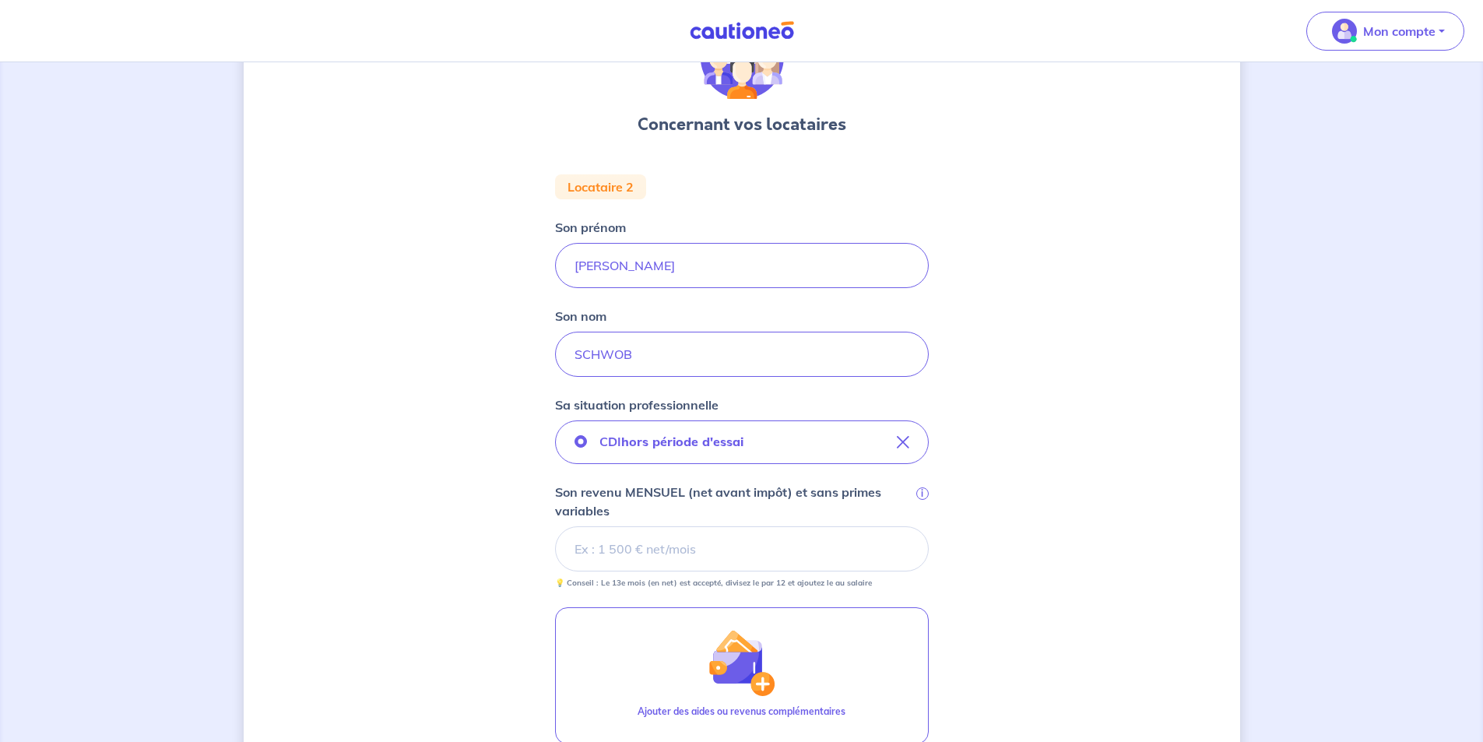
scroll to position [233, 0]
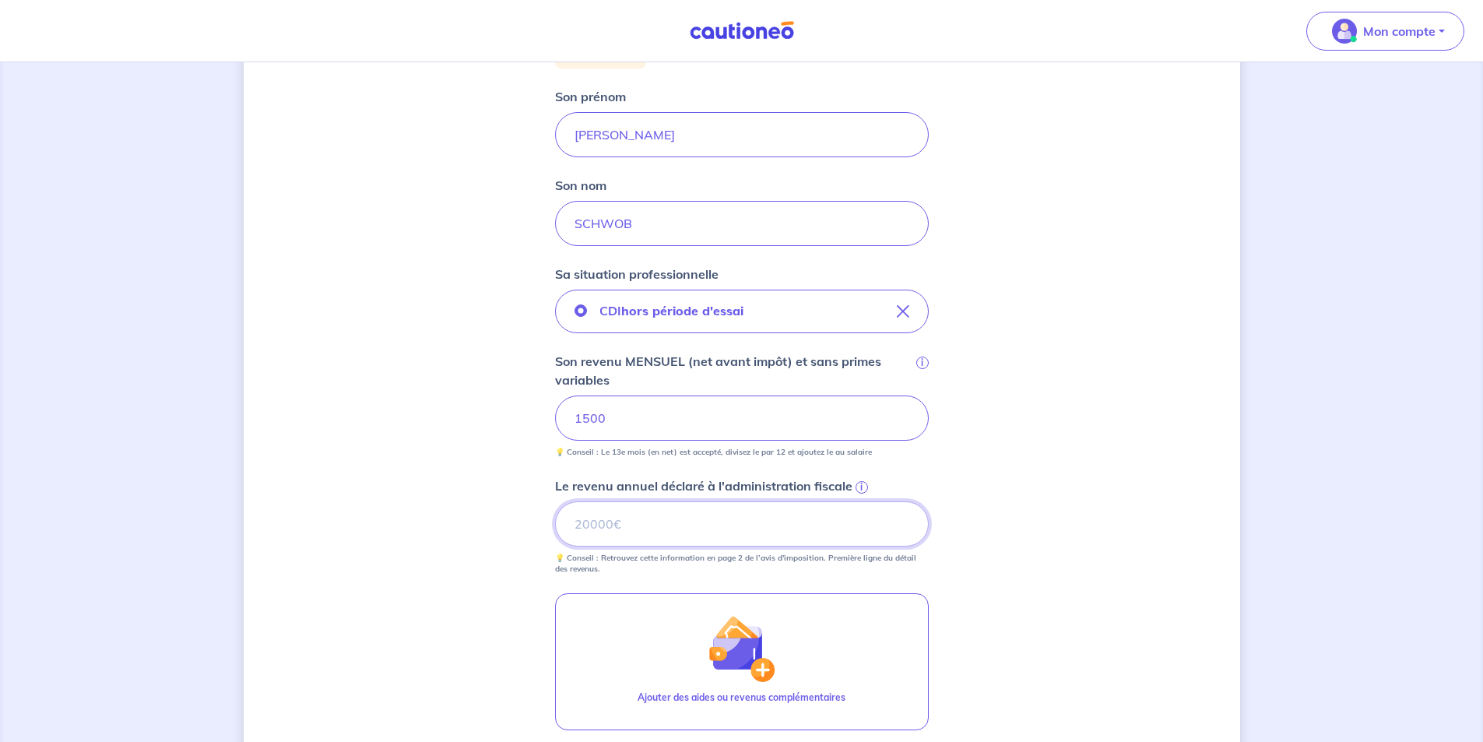
click at [711, 527] on input "Le revenu annuel déclaré à l'administration fiscale i" at bounding box center [742, 523] width 374 height 45
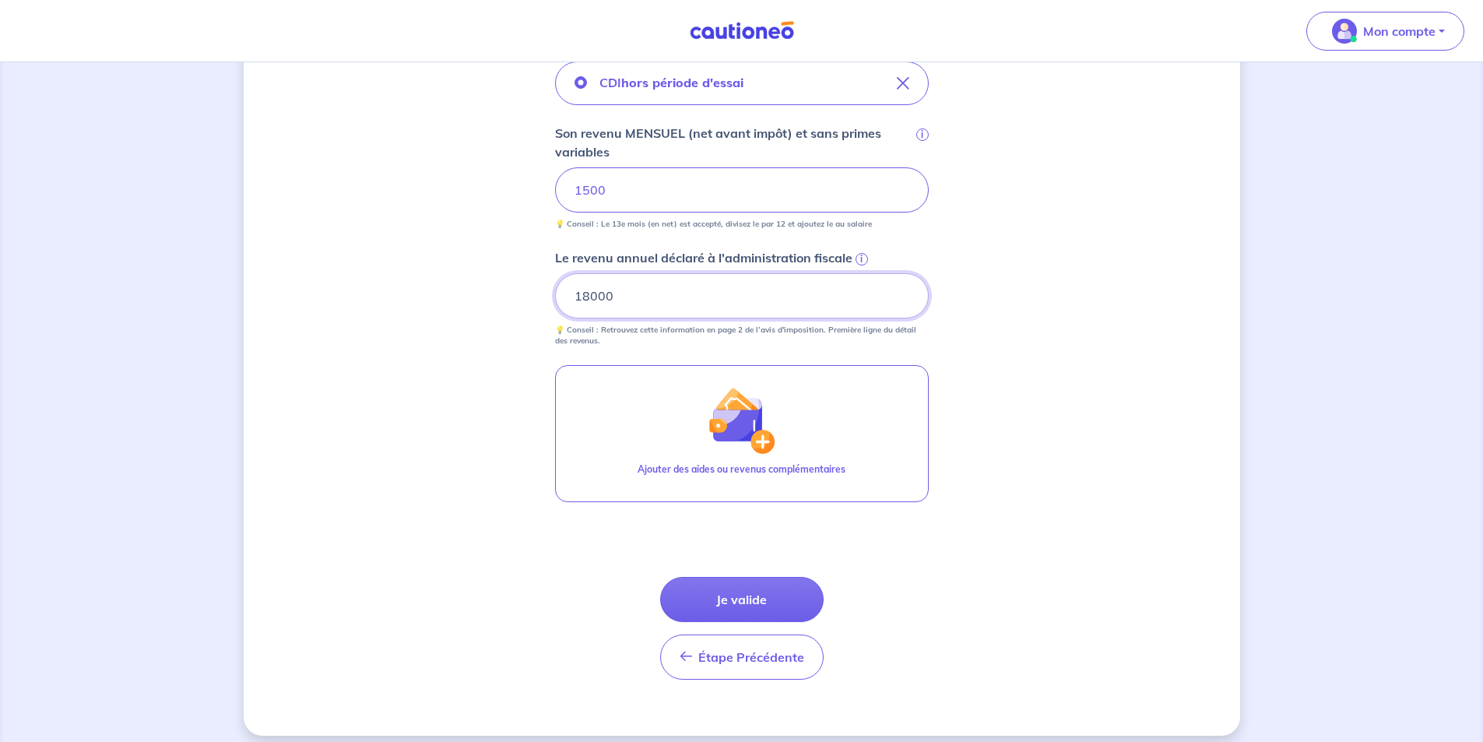
scroll to position [467, 0]
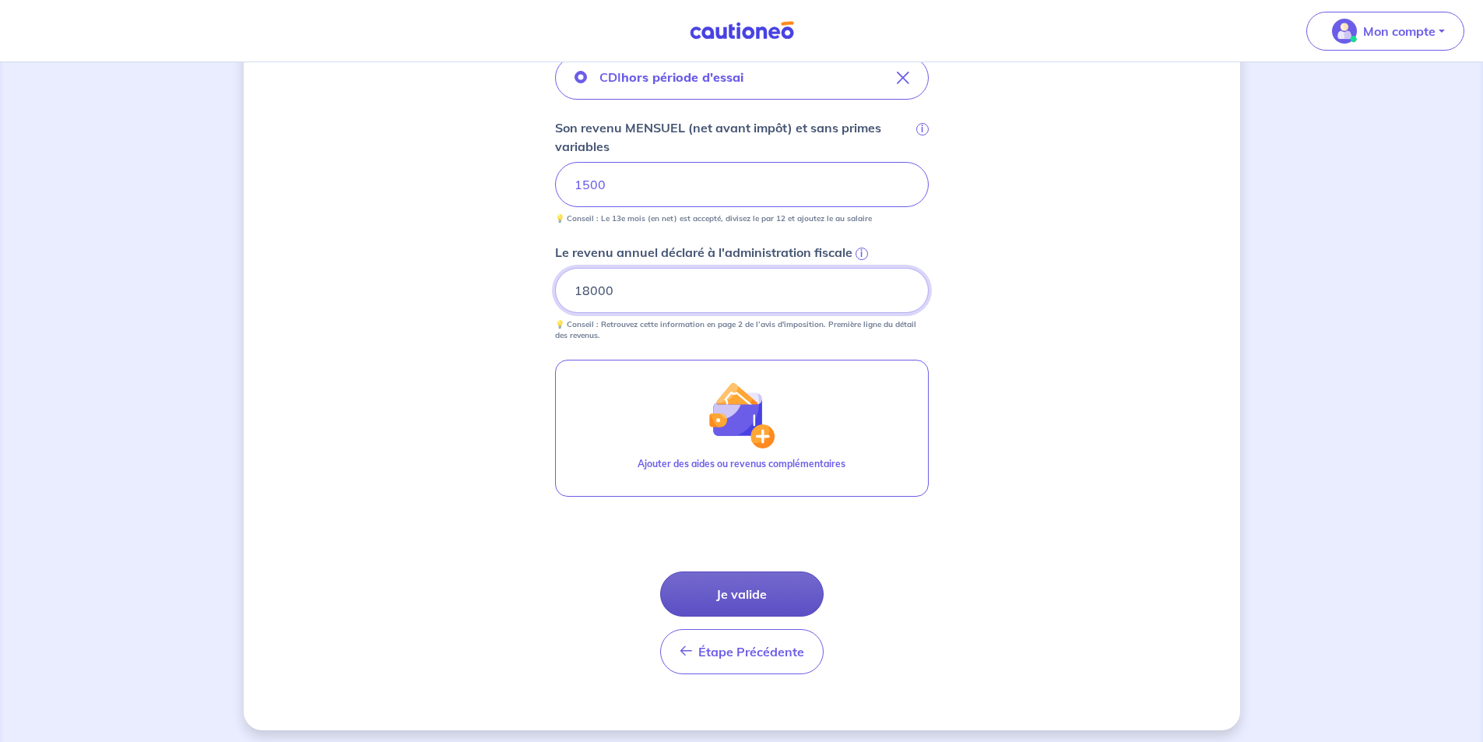
type input "18000"
click at [793, 596] on button "Je valide" at bounding box center [741, 593] width 163 height 45
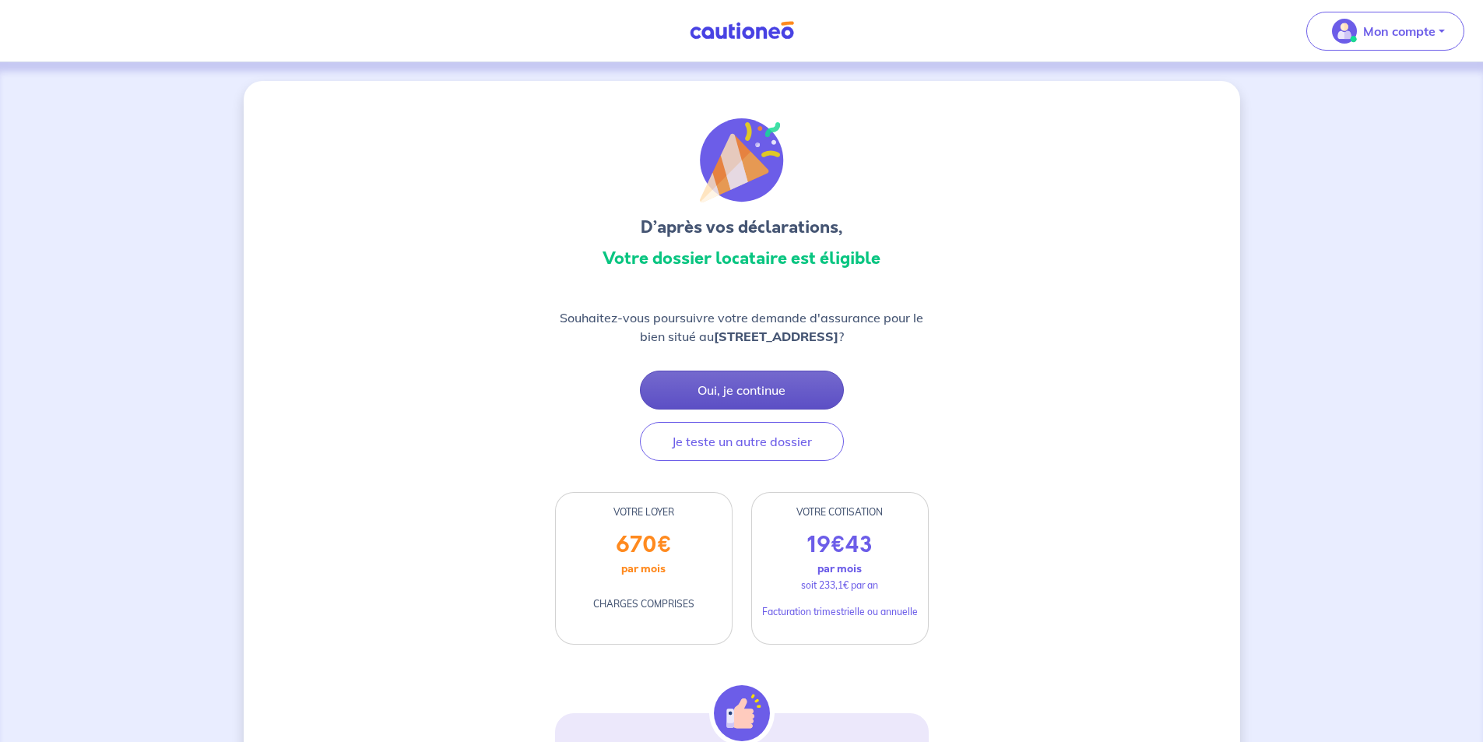
click at [765, 384] on button "Oui, je continue" at bounding box center [742, 389] width 204 height 39
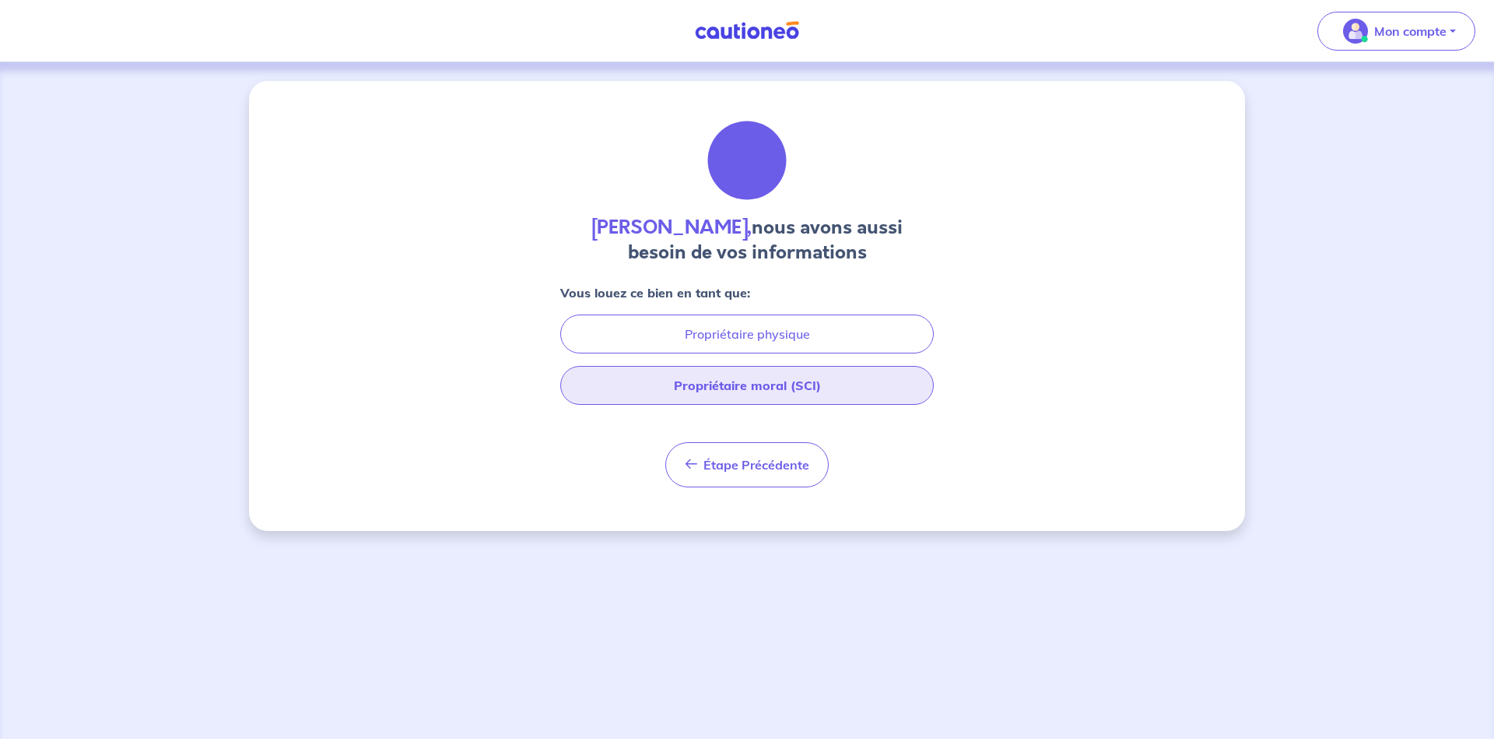
click at [765, 384] on button "Propriétaire moral (SCI)" at bounding box center [747, 385] width 374 height 39
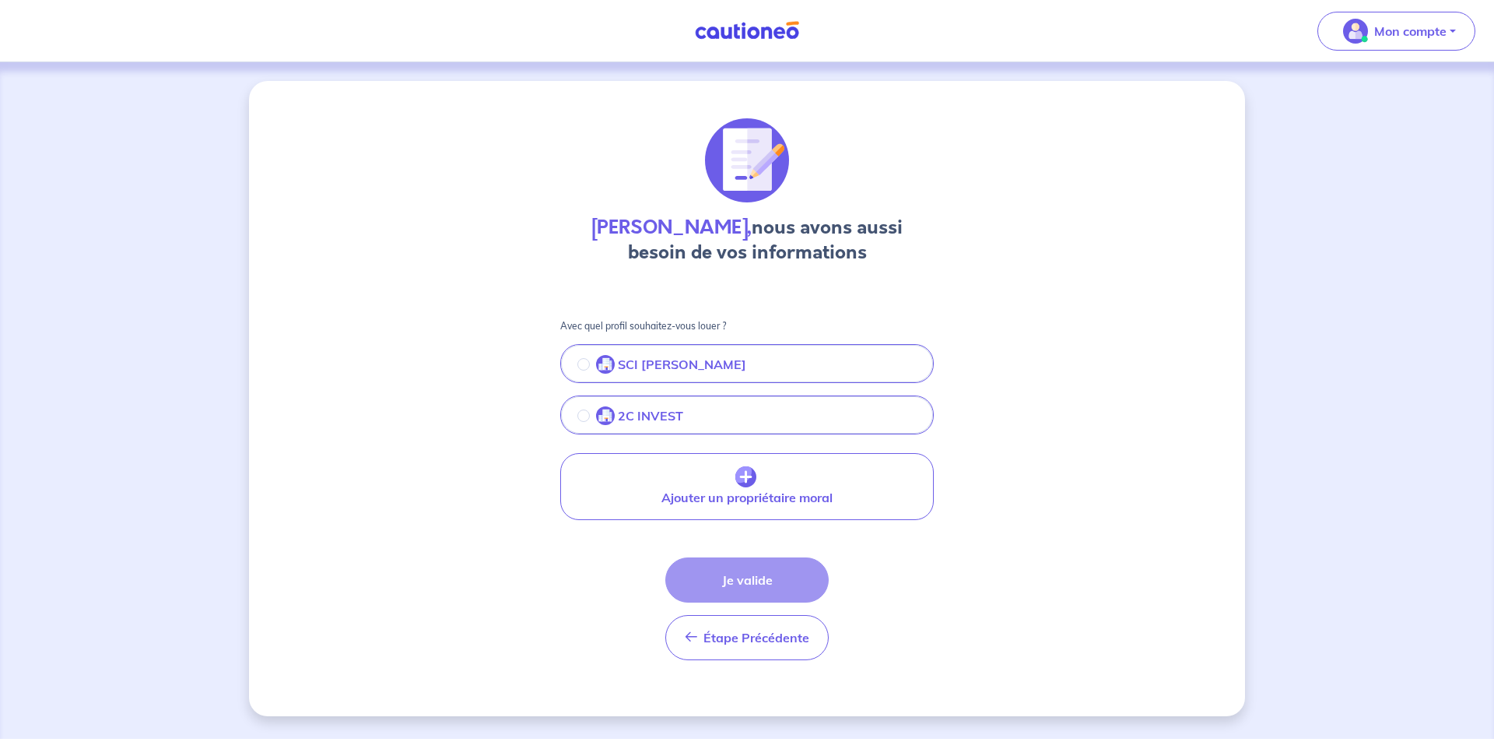
click at [760, 412] on button "2C INVEST" at bounding box center [747, 416] width 370 height 33
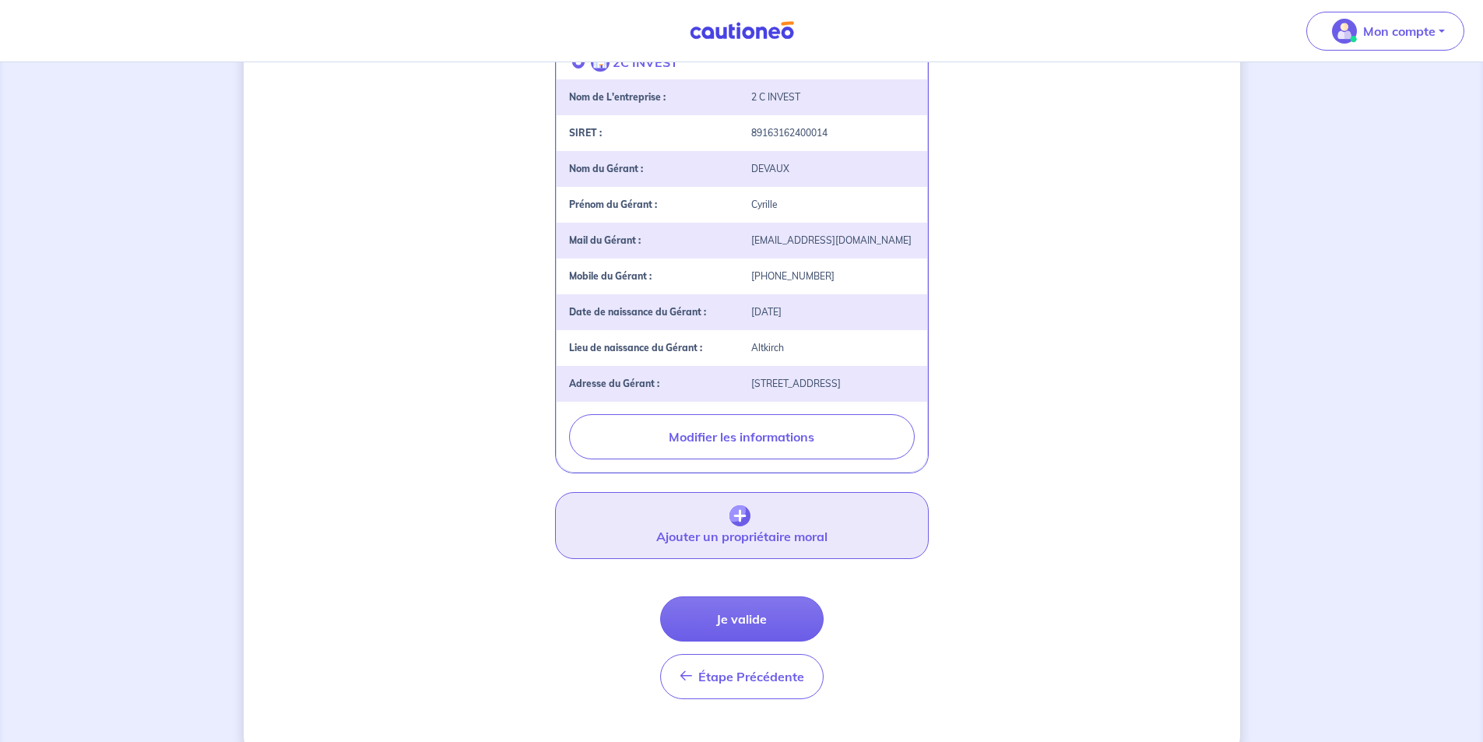
scroll to position [396, 0]
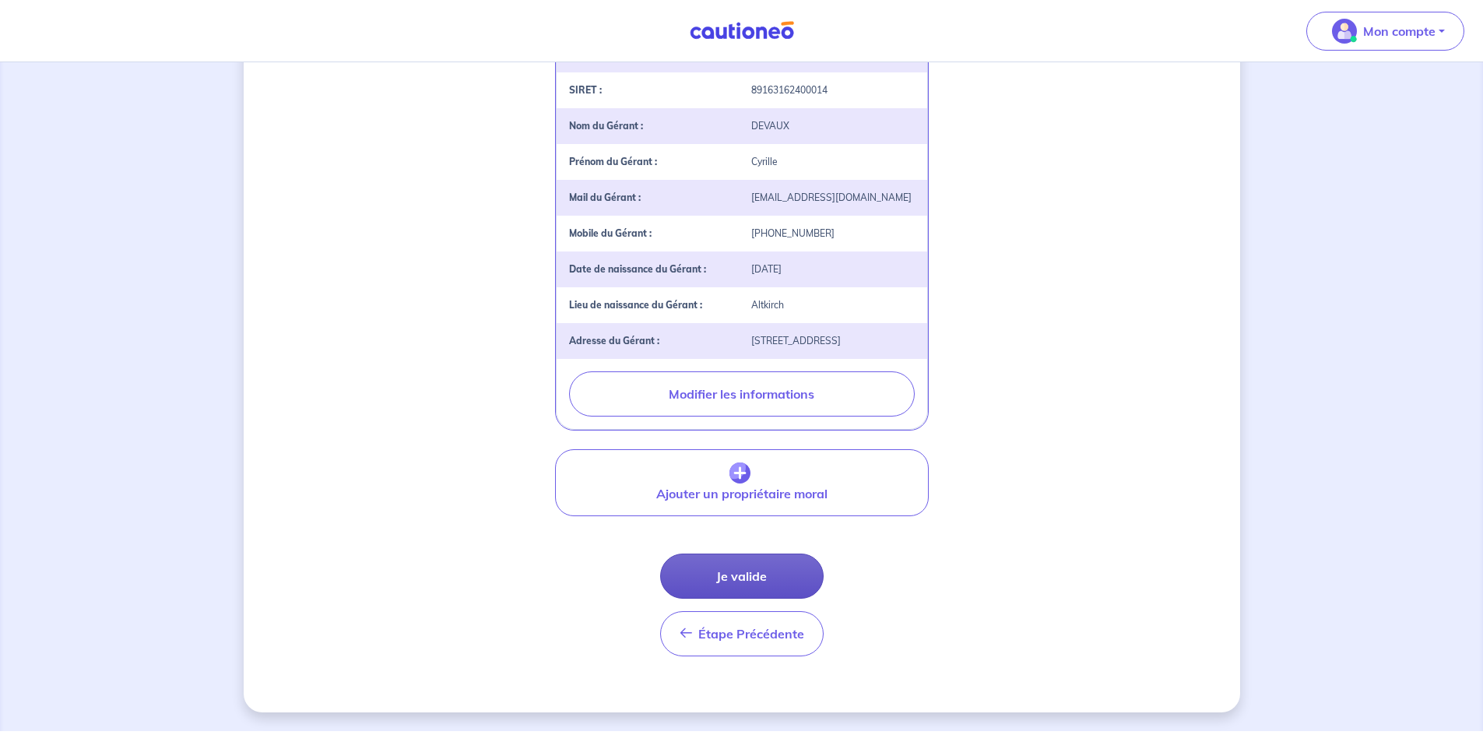
click at [750, 591] on button "Je valide" at bounding box center [741, 575] width 163 height 45
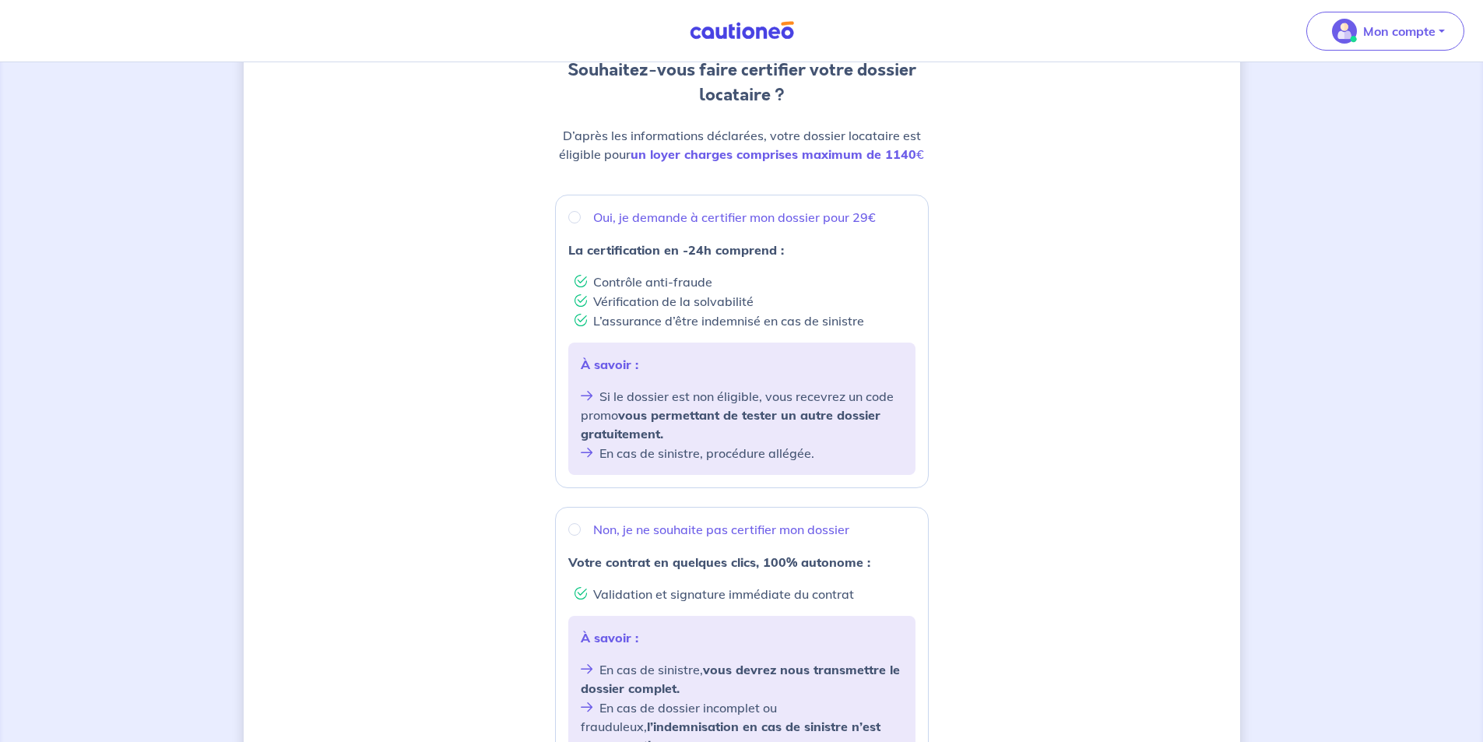
scroll to position [156, 0]
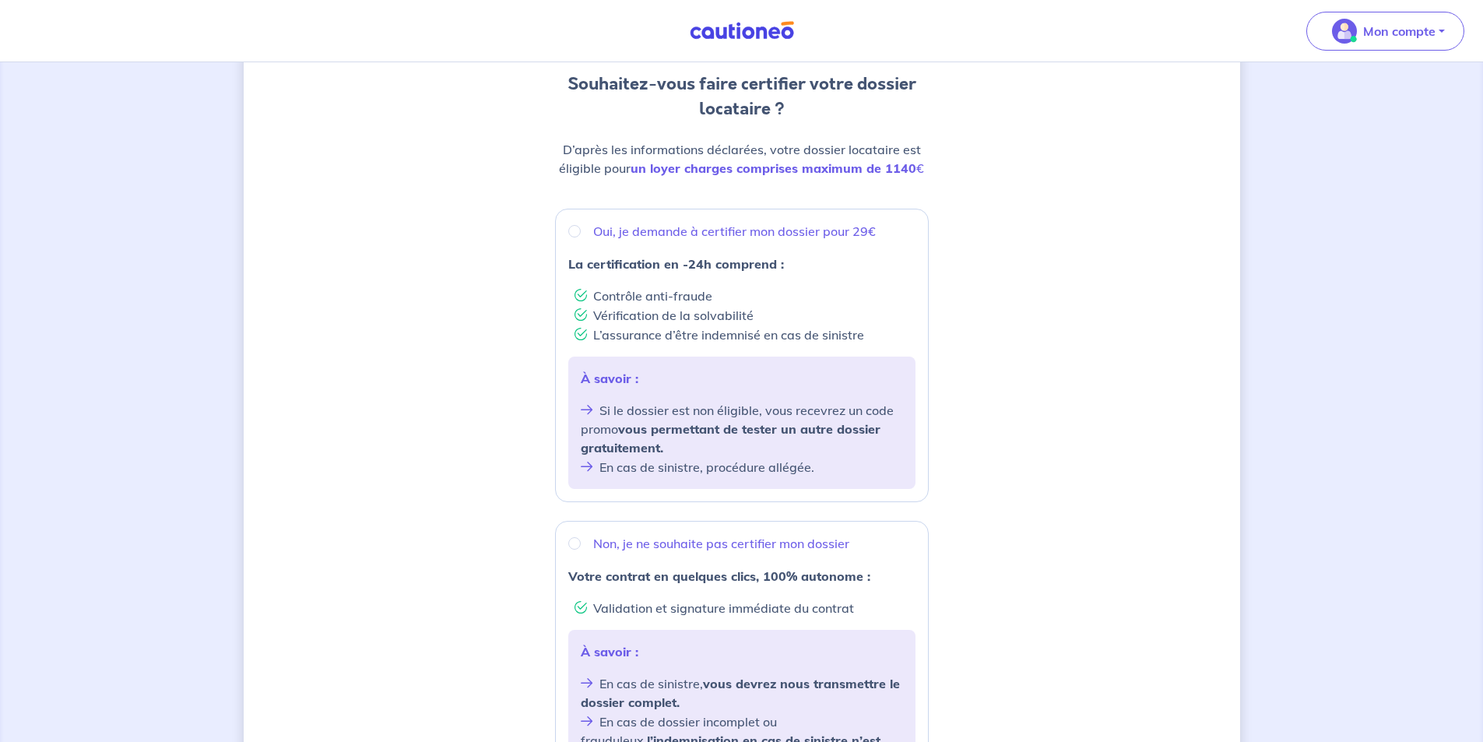
click at [571, 223] on div "Oui, je demande à certifier mon dossier pour 29€" at bounding box center [741, 231] width 347 height 19
radio input "true"
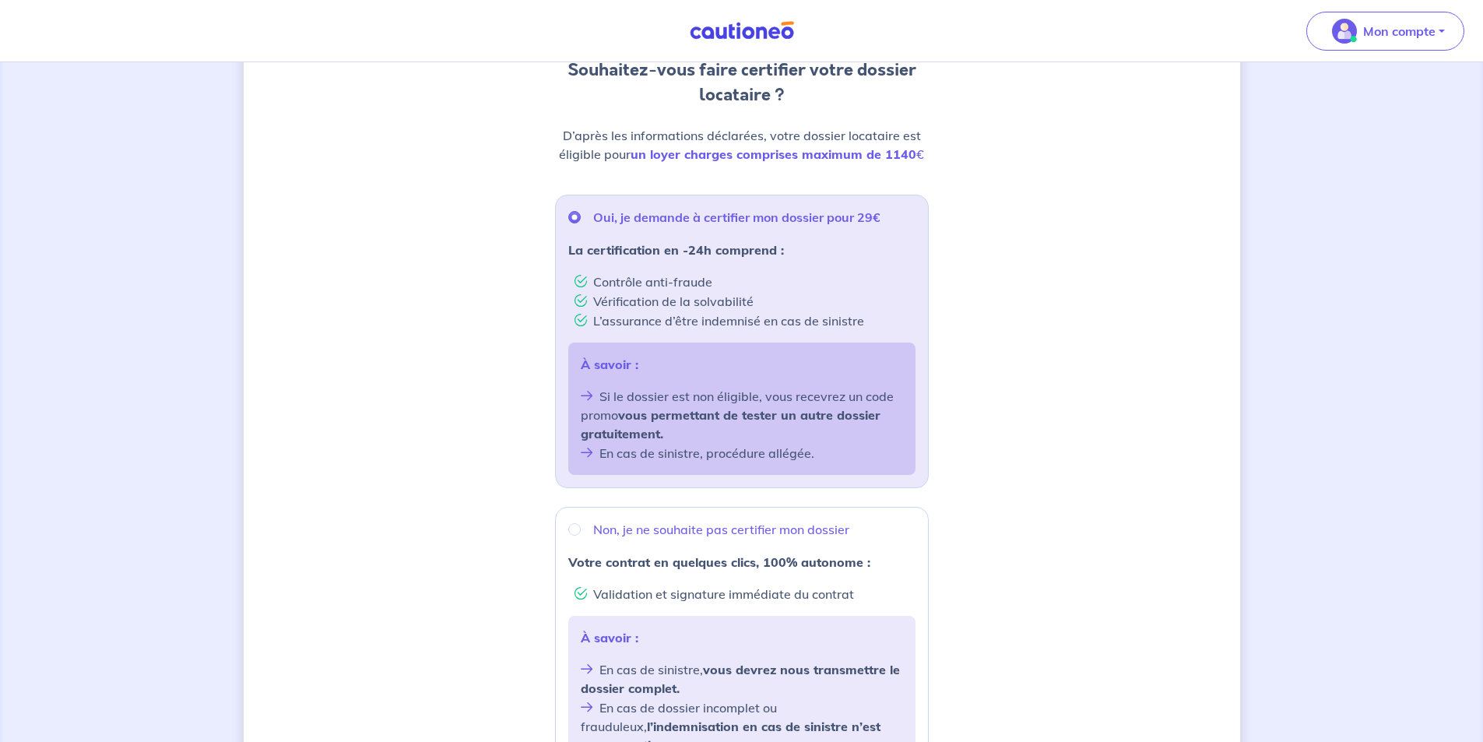
scroll to position [423, 0]
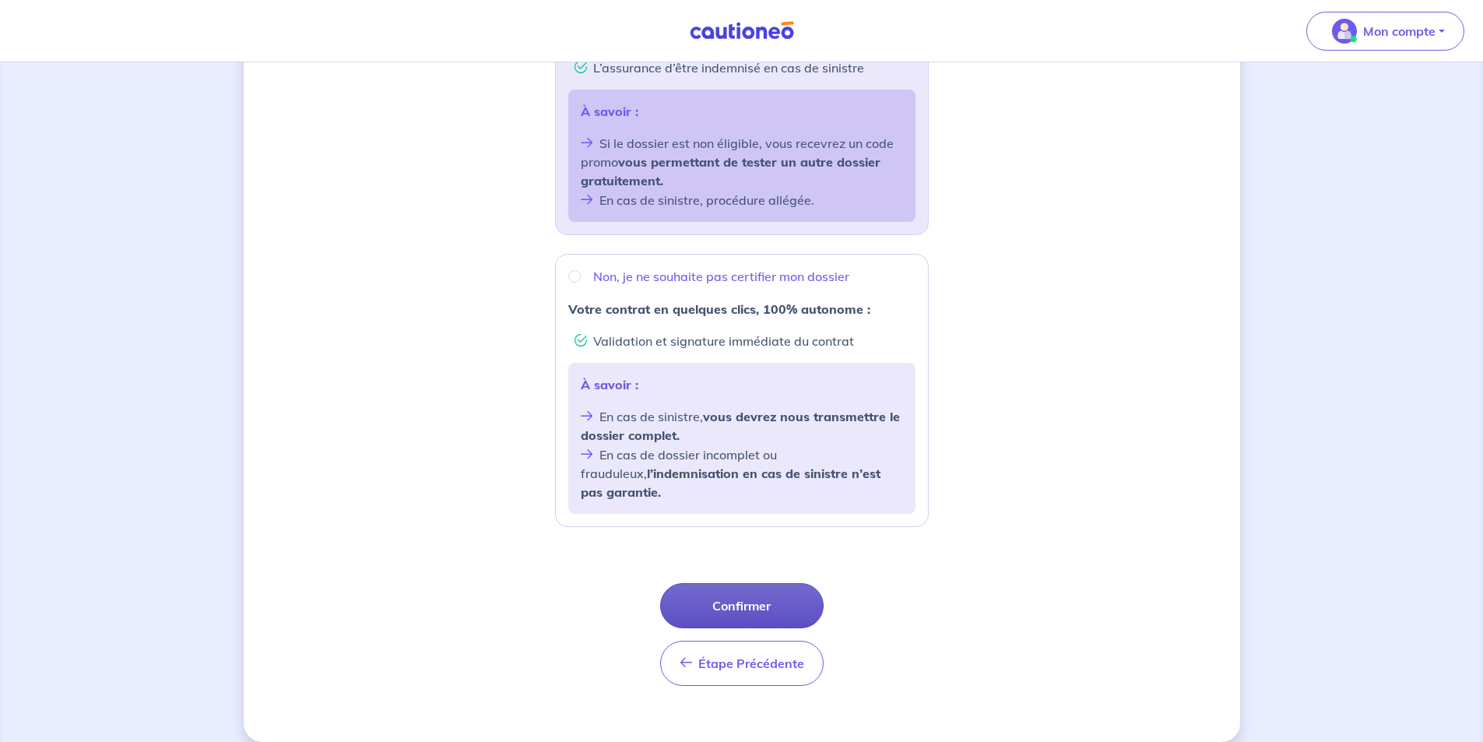
click at [754, 588] on button "Confirmer" at bounding box center [741, 605] width 163 height 45
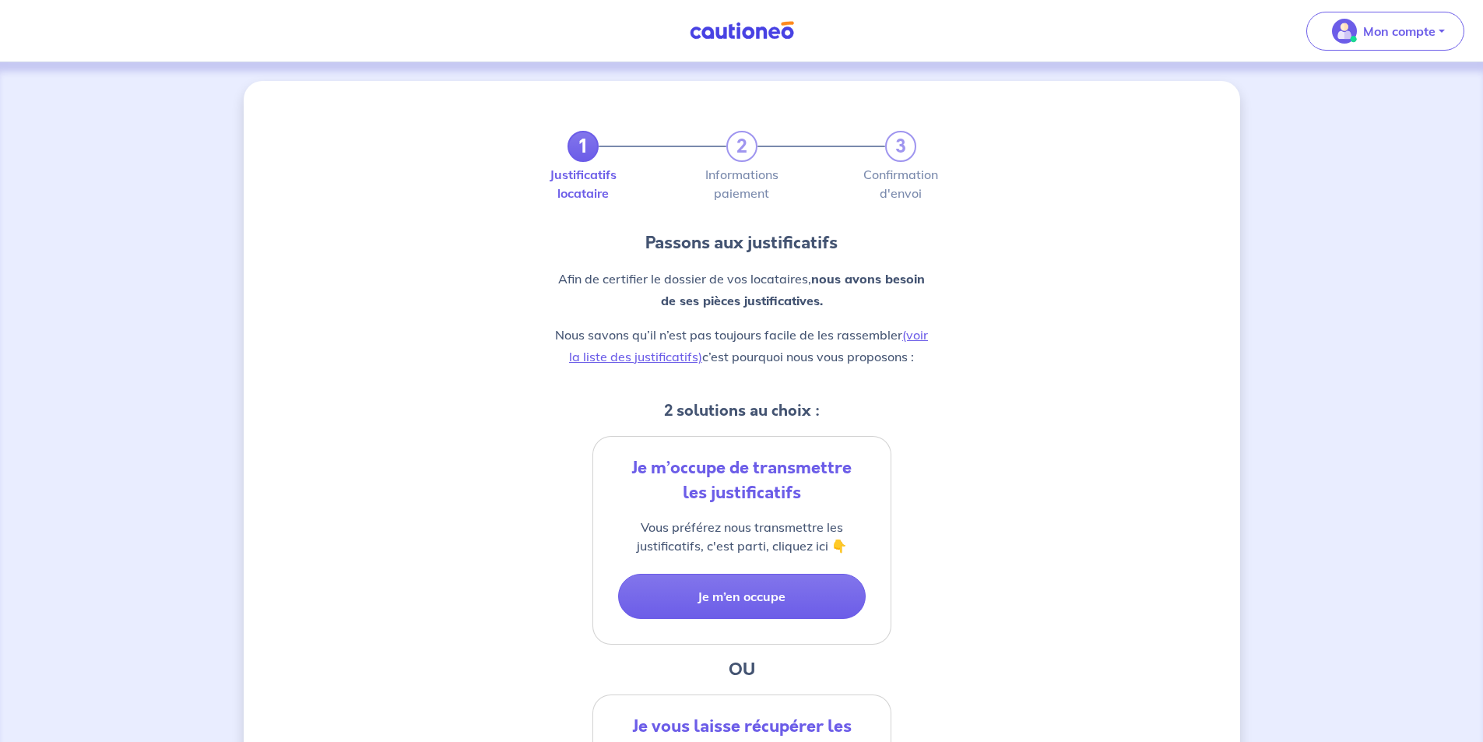
scroll to position [233, 0]
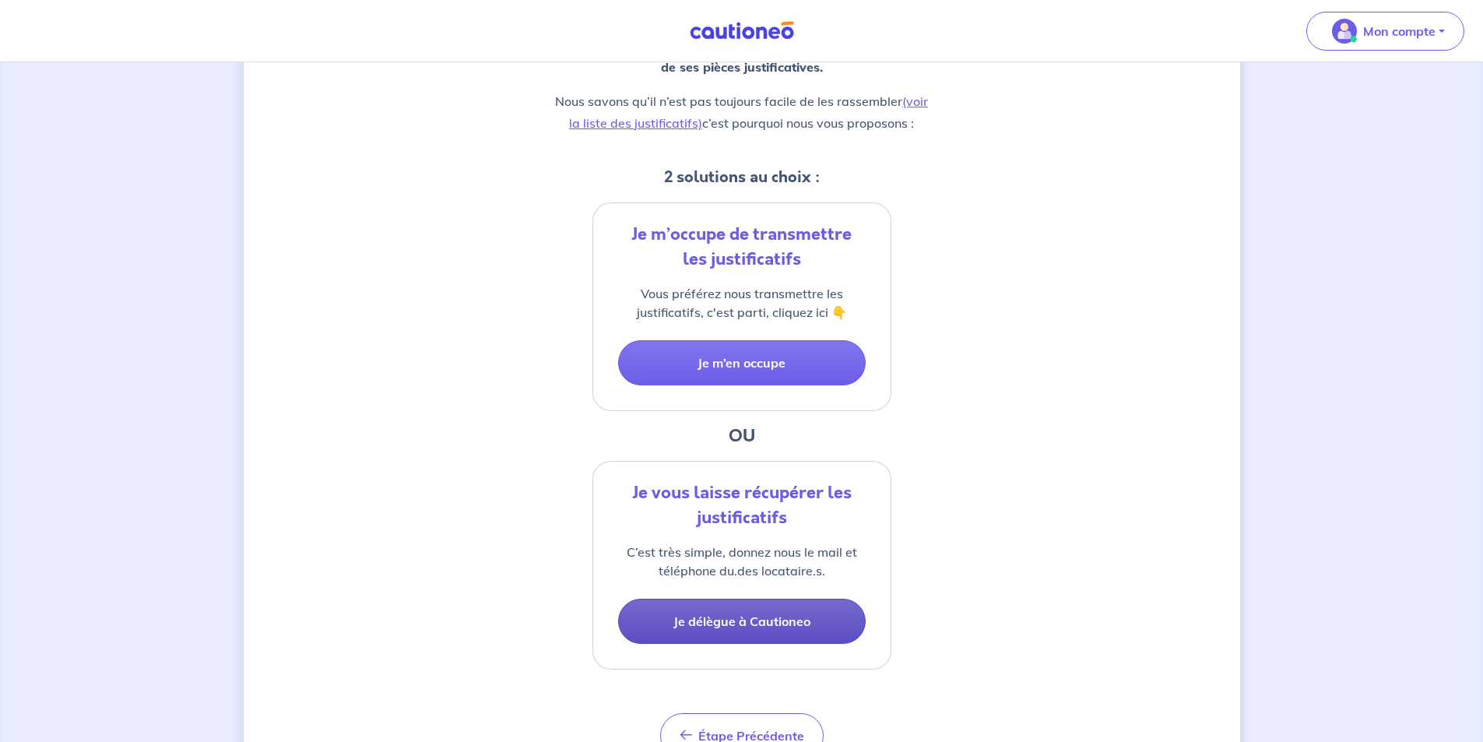
click at [746, 626] on button "Je délègue à Cautioneo" at bounding box center [741, 620] width 247 height 45
select select "FR"
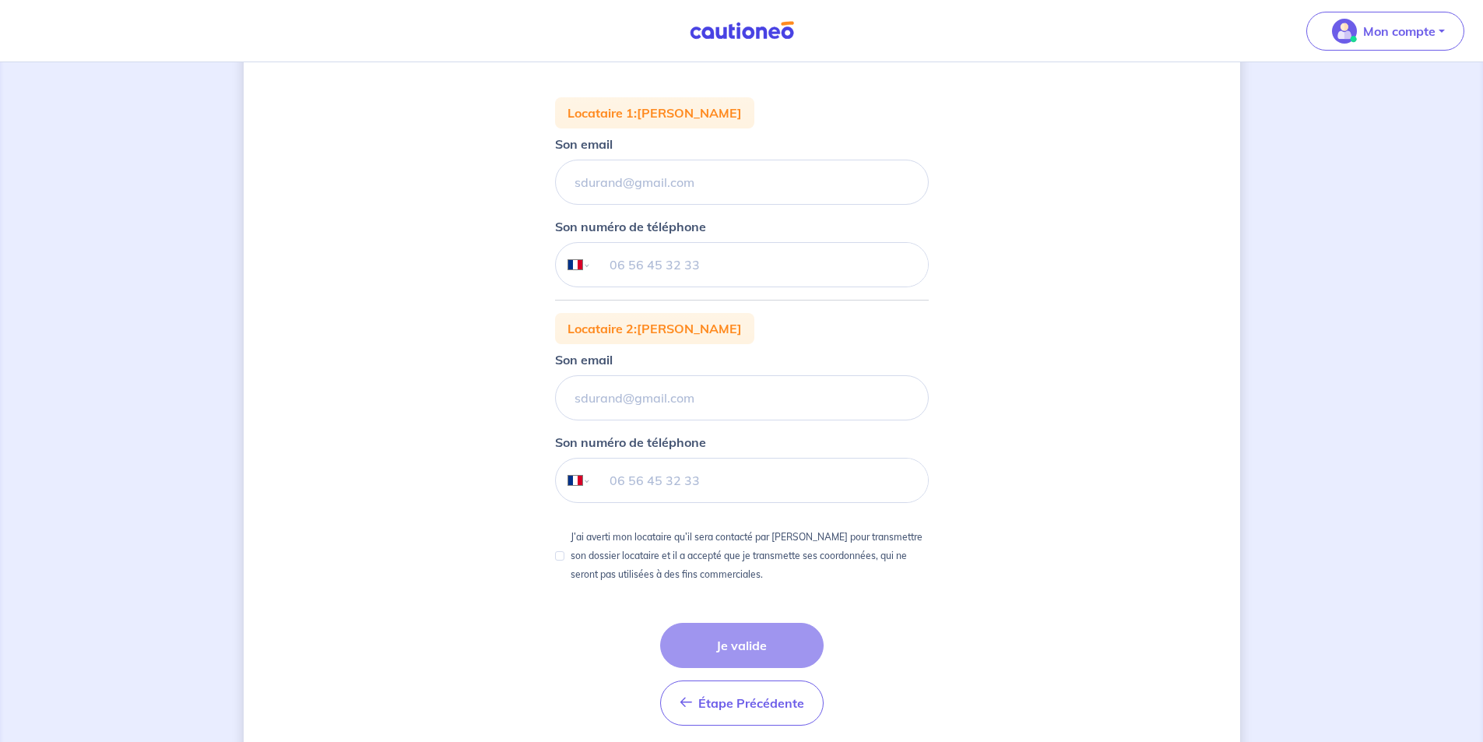
scroll to position [233, 0]
click at [829, 480] on input "tel" at bounding box center [759, 480] width 336 height 44
type input "07 61 06 69 57"
click at [1000, 472] on div "1 2 3 Justificatifs locataire Informations paiement Confirmation d'envoi Nous n…" at bounding box center [742, 313] width 996 height 933
